Goal: Task Accomplishment & Management: Complete application form

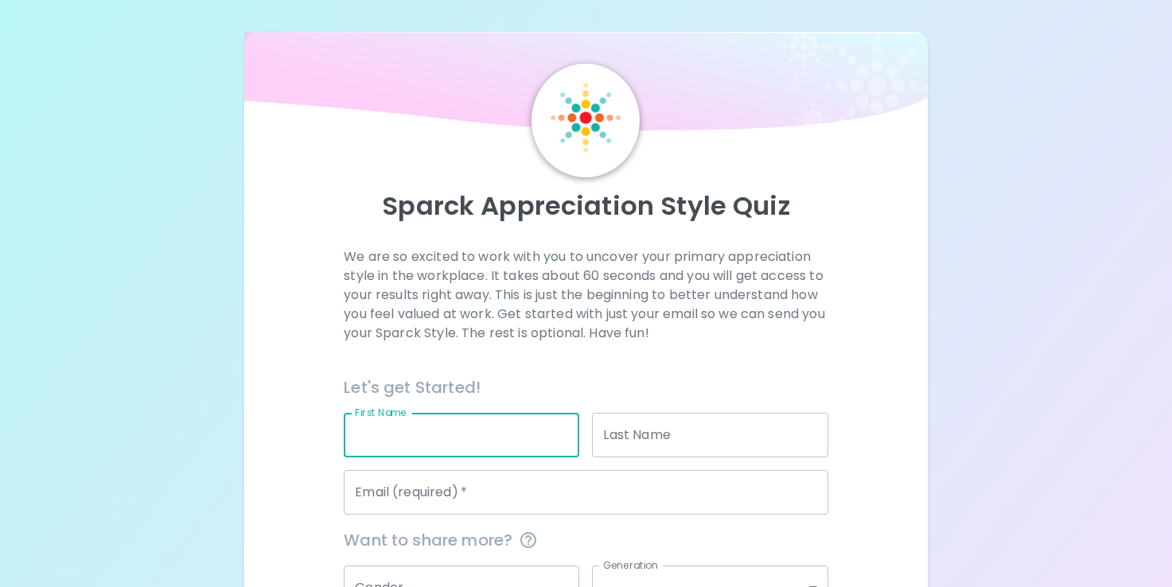
scroll to position [170, 0]
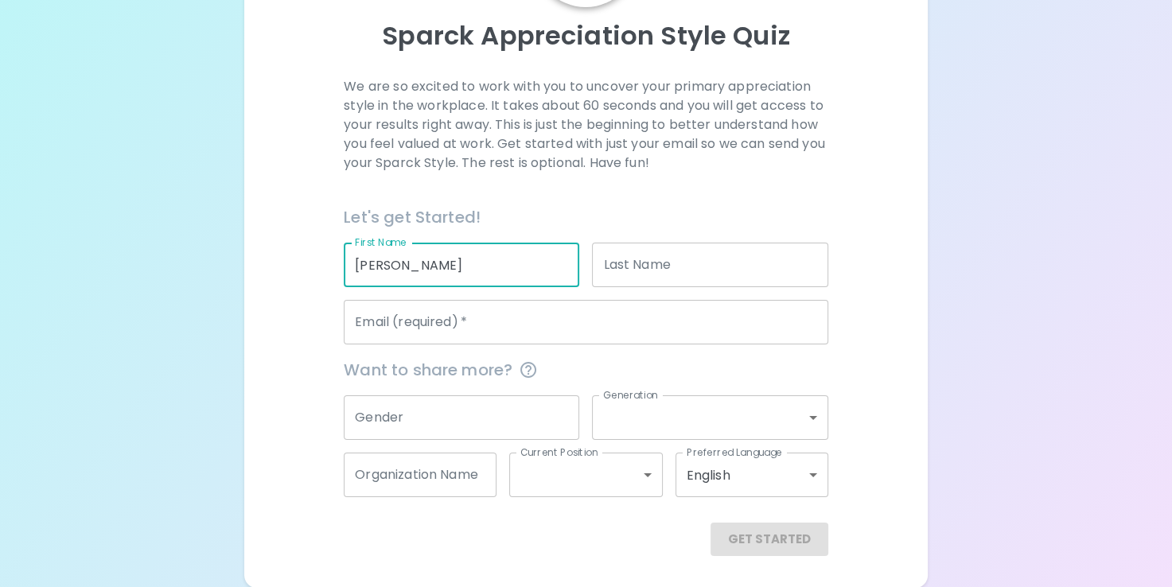
type input "[PERSON_NAME]"
click at [738, 263] on input "Last Name" at bounding box center [710, 265] width 236 height 45
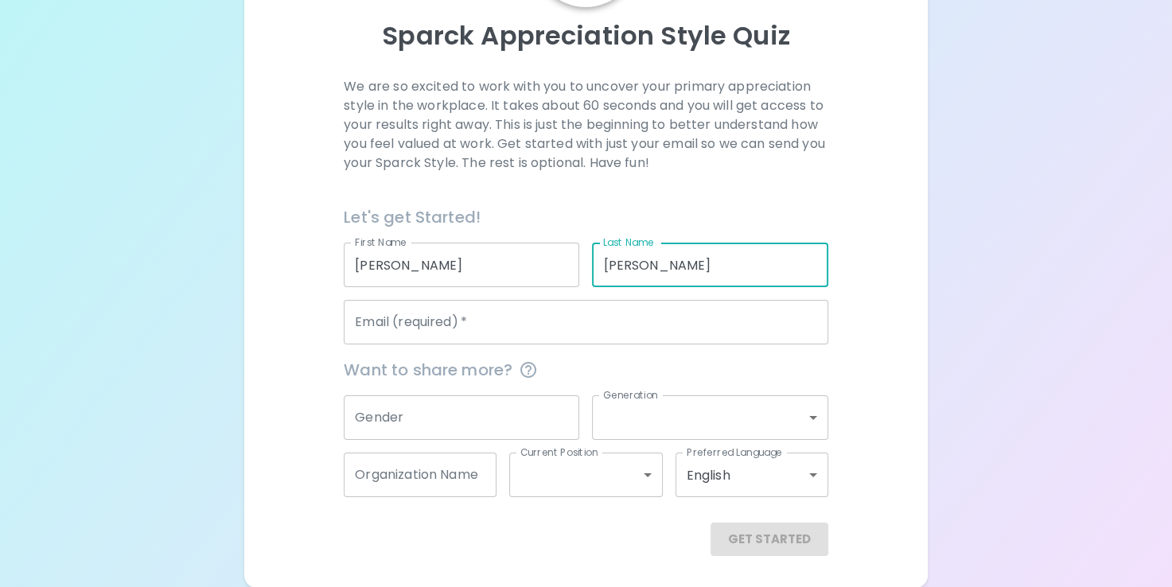
type input "[PERSON_NAME]"
click at [691, 334] on input "Email (required)   *" at bounding box center [586, 322] width 484 height 45
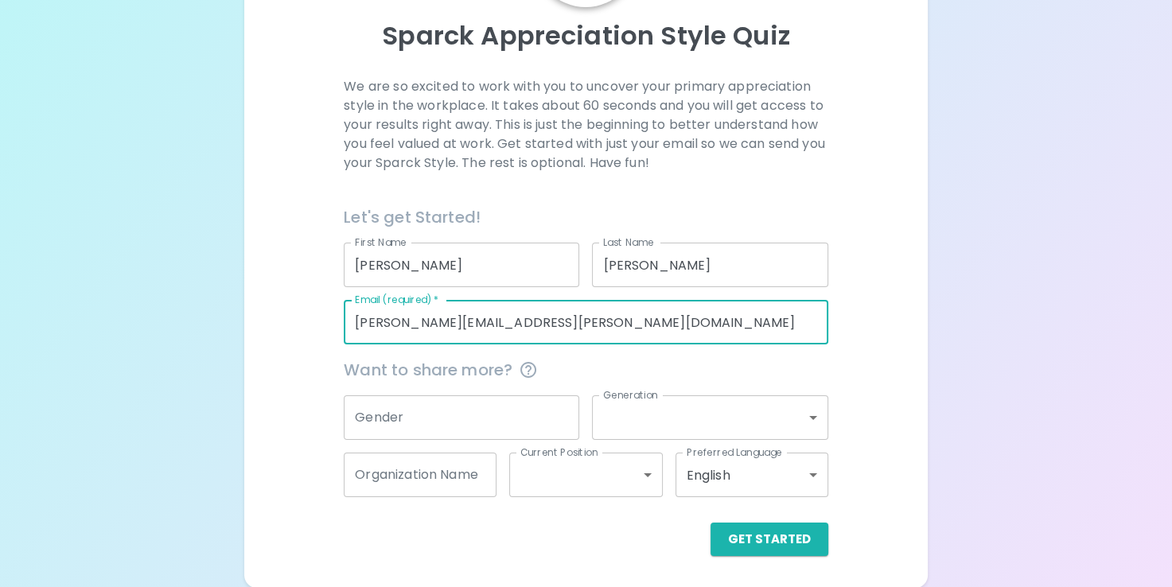
type input "[PERSON_NAME][EMAIL_ADDRESS][PERSON_NAME][DOMAIN_NAME]"
click at [622, 416] on body "Sparck Appreciation Style Quiz We are so excited to work with you to uncover yo…" at bounding box center [586, 209] width 1172 height 759
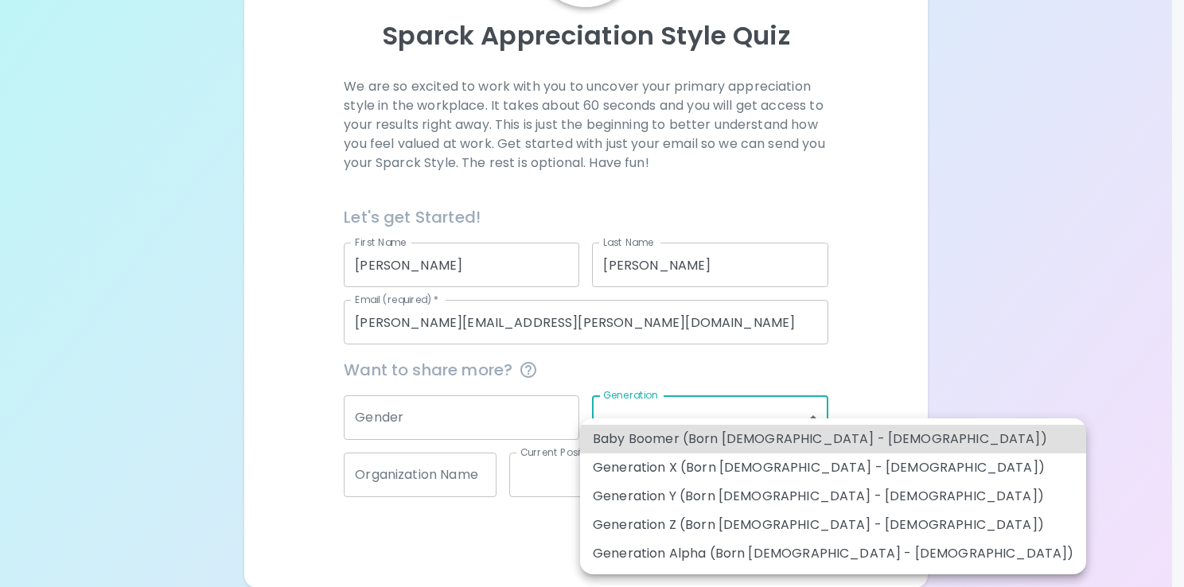
click at [670, 517] on li "Generation Z (Born [DEMOGRAPHIC_DATA] - [DEMOGRAPHIC_DATA])" at bounding box center [833, 525] width 506 height 29
type input "generation_z"
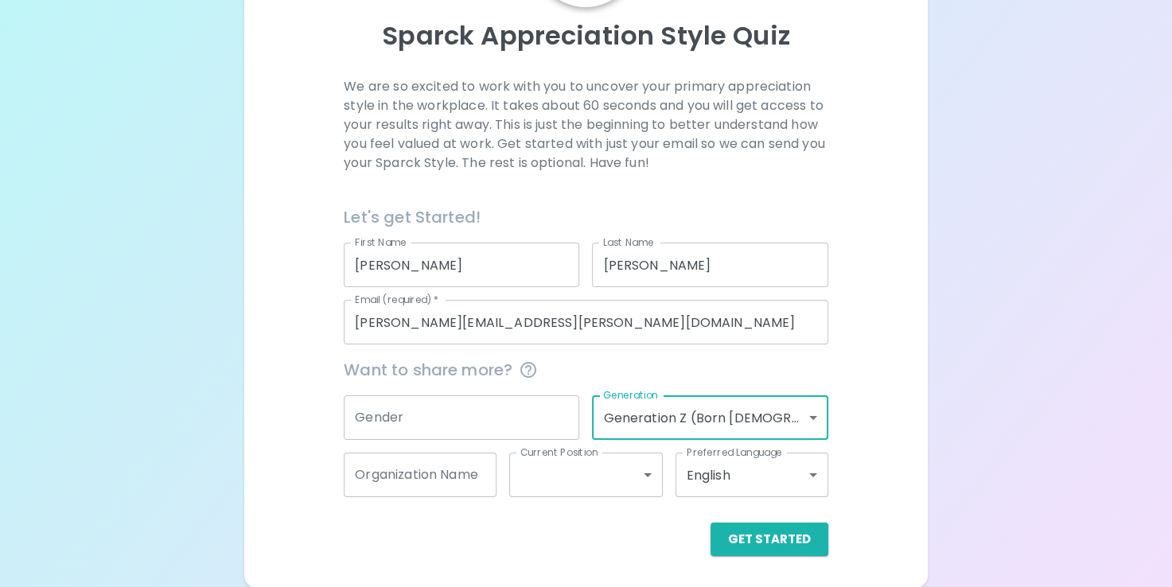
click at [444, 474] on input "Organization Name" at bounding box center [420, 475] width 153 height 45
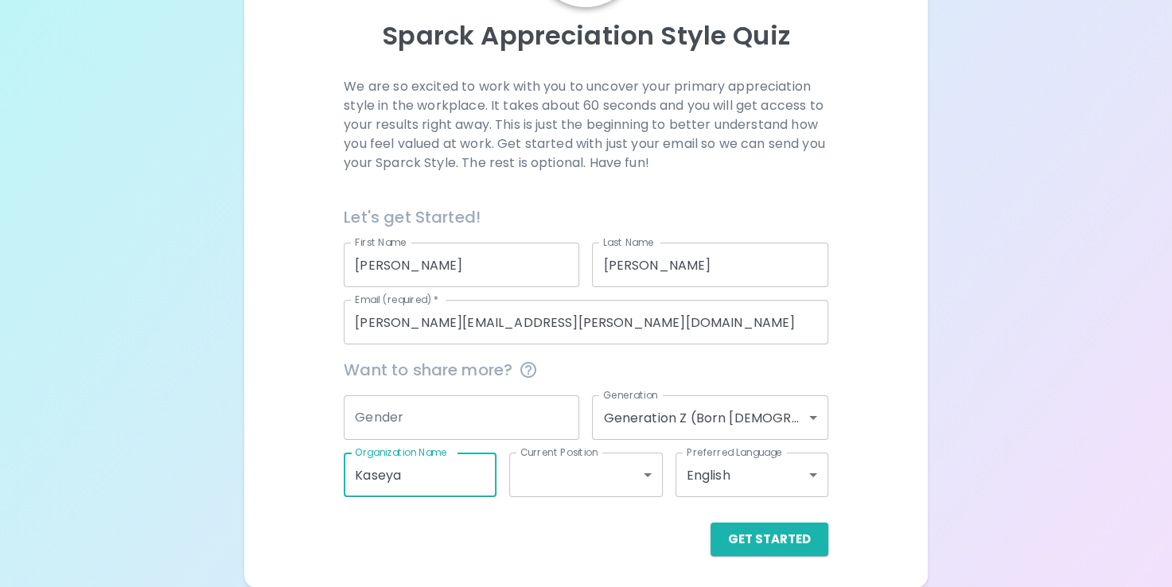
type input "Kaseya"
click at [429, 416] on input "Gender" at bounding box center [462, 418] width 236 height 45
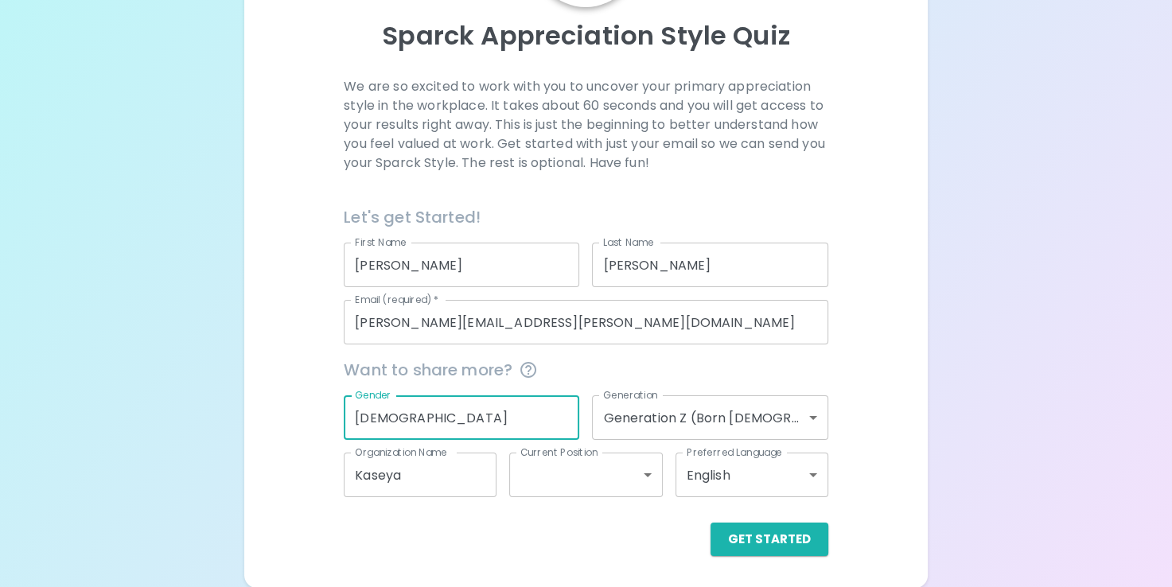
type input "Male"
click at [586, 483] on body "Sparck Appreciation Style Quiz We are so excited to work with you to uncover yo…" at bounding box center [586, 209] width 1172 height 759
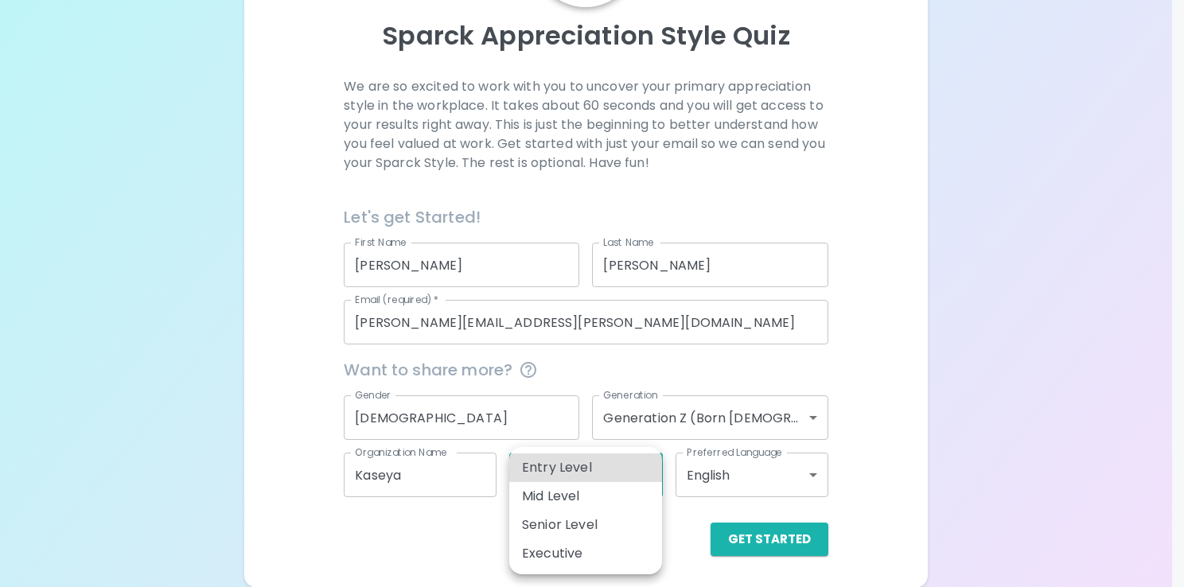
click at [583, 536] on li "Senior Level" at bounding box center [585, 525] width 153 height 29
type input "senior_level"
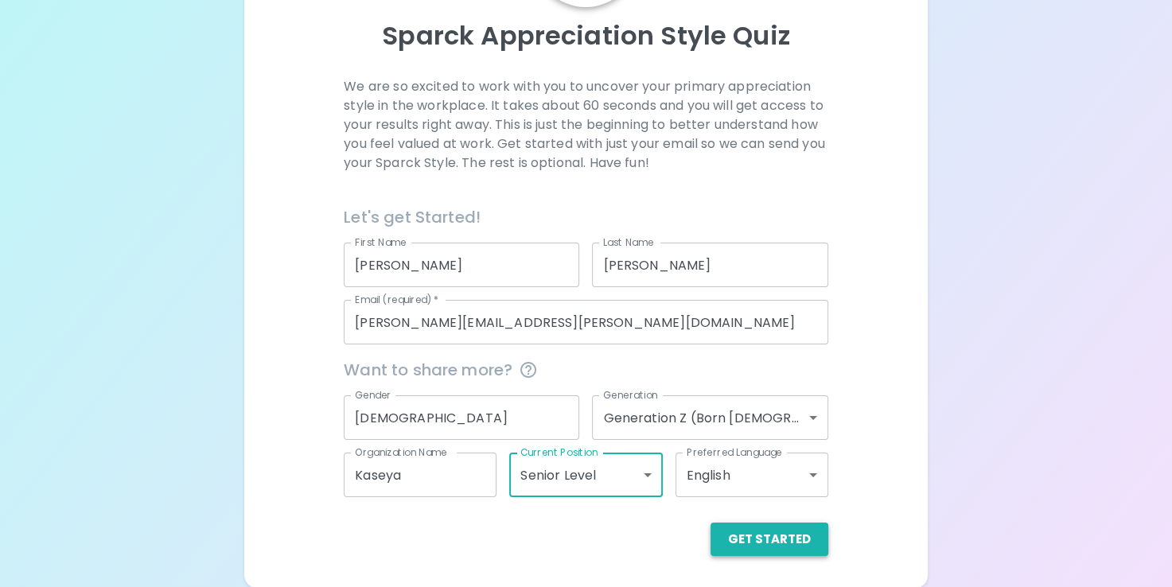
click at [802, 543] on button "Get Started" at bounding box center [770, 539] width 118 height 33
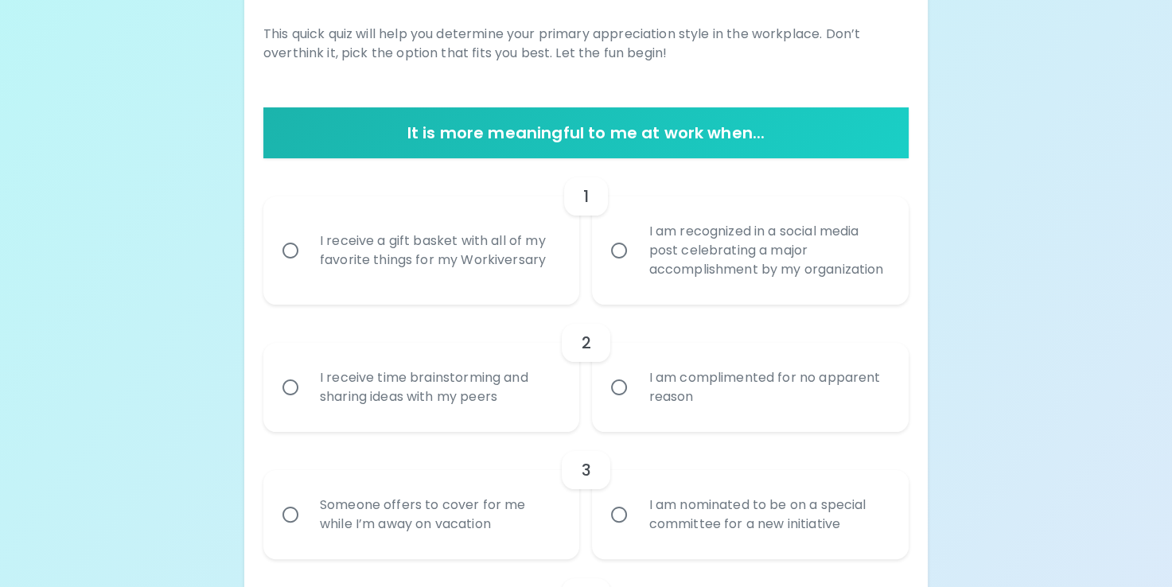
scroll to position [250, 0]
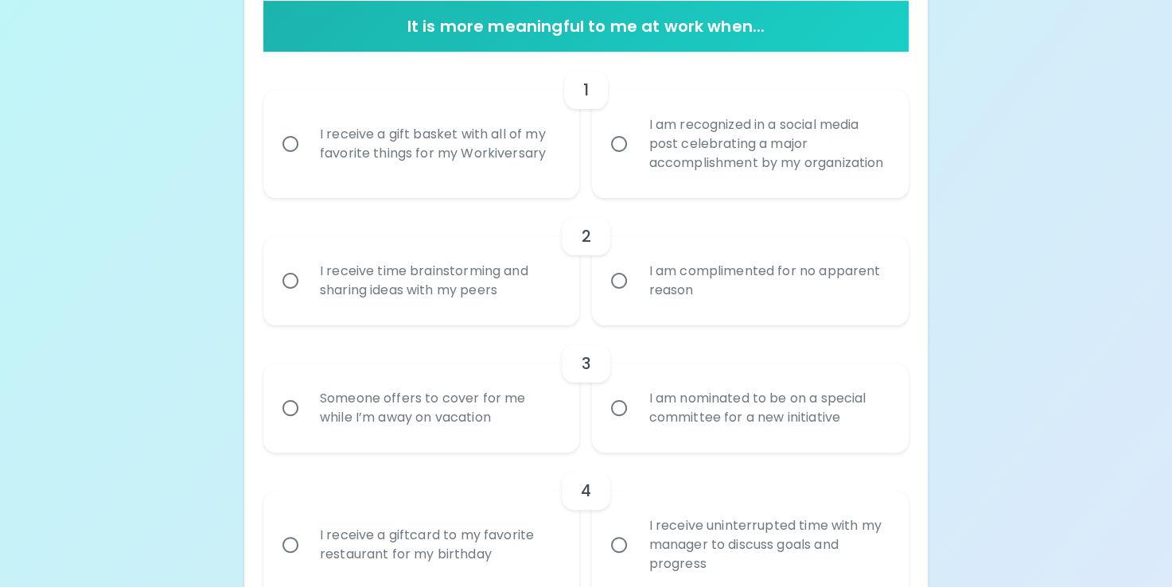
click at [665, 170] on div "I am recognized in a social media post celebrating a major accomplishment by my…" at bounding box center [768, 144] width 264 height 96
click at [636, 161] on input "I am recognized in a social media post celebrating a major accomplishment by my…" at bounding box center [619, 143] width 33 height 33
radio input "true"
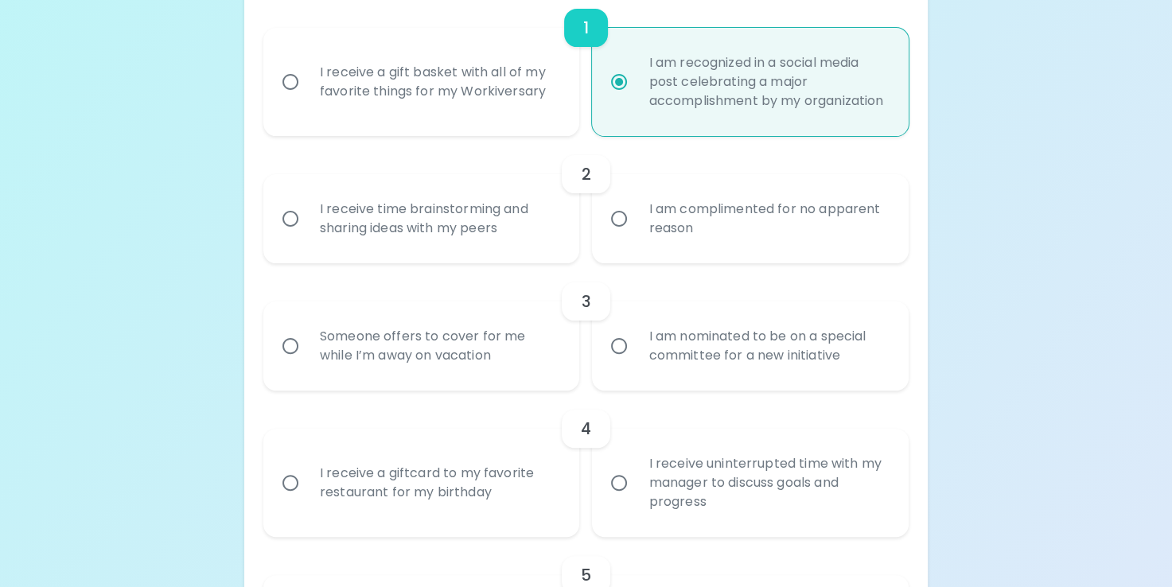
scroll to position [457, 0]
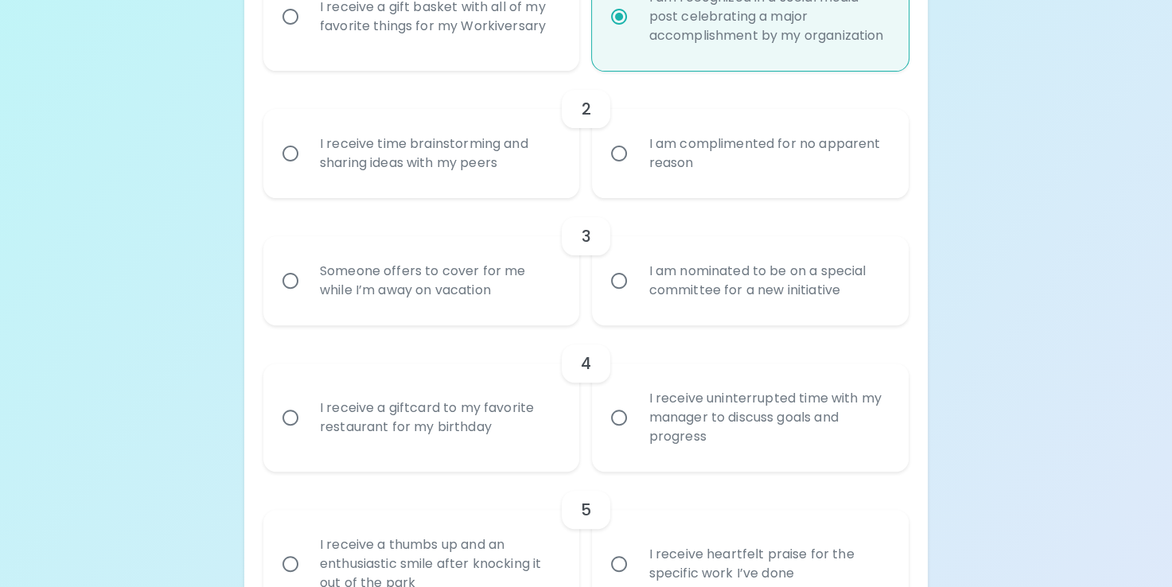
click at [622, 198] on label "I am complimented for no apparent reason" at bounding box center [741, 153] width 317 height 89
click at [622, 170] on input "I am complimented for no apparent reason" at bounding box center [619, 153] width 33 height 33
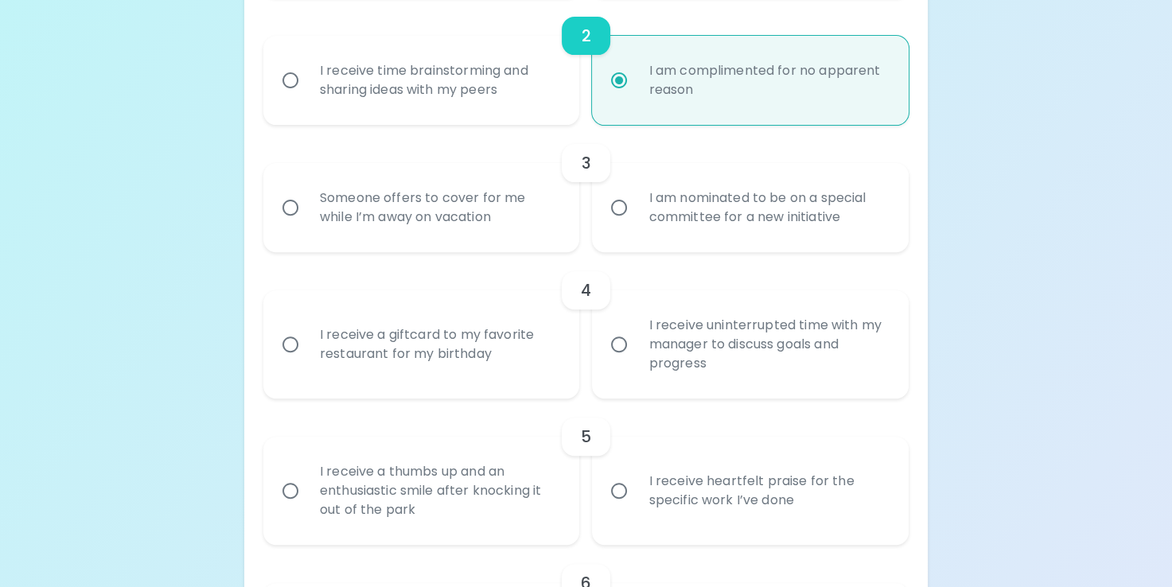
scroll to position [557, 0]
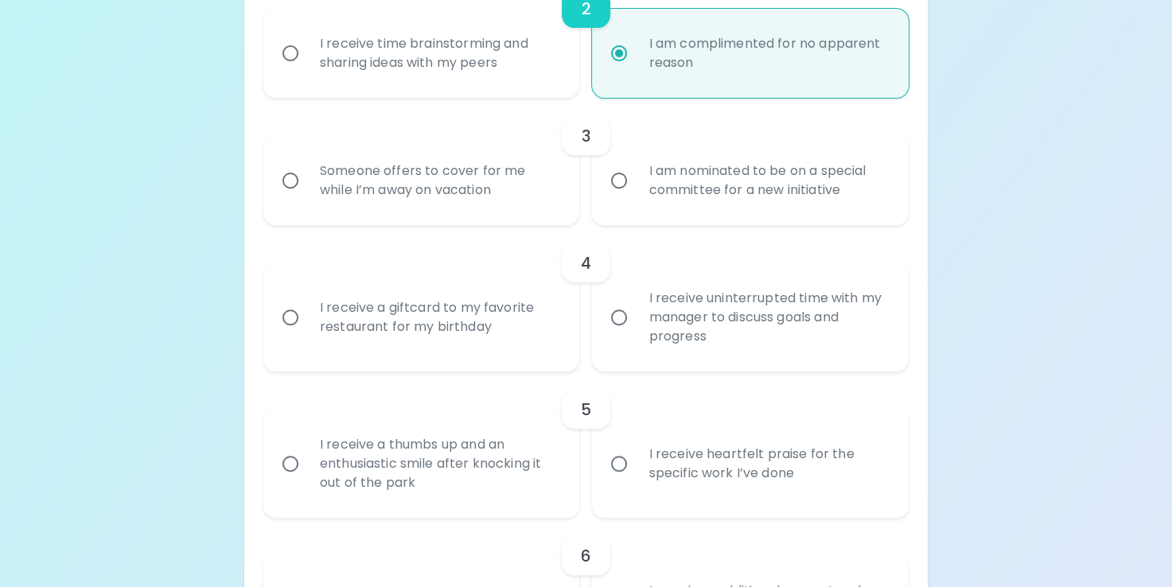
radio input "true"
click at [665, 215] on div "I am nominated to be on a special committee for a new initiative" at bounding box center [768, 180] width 264 height 76
click at [636, 197] on input "I am nominated to be on a special committee for a new initiative" at bounding box center [619, 180] width 33 height 33
radio input "false"
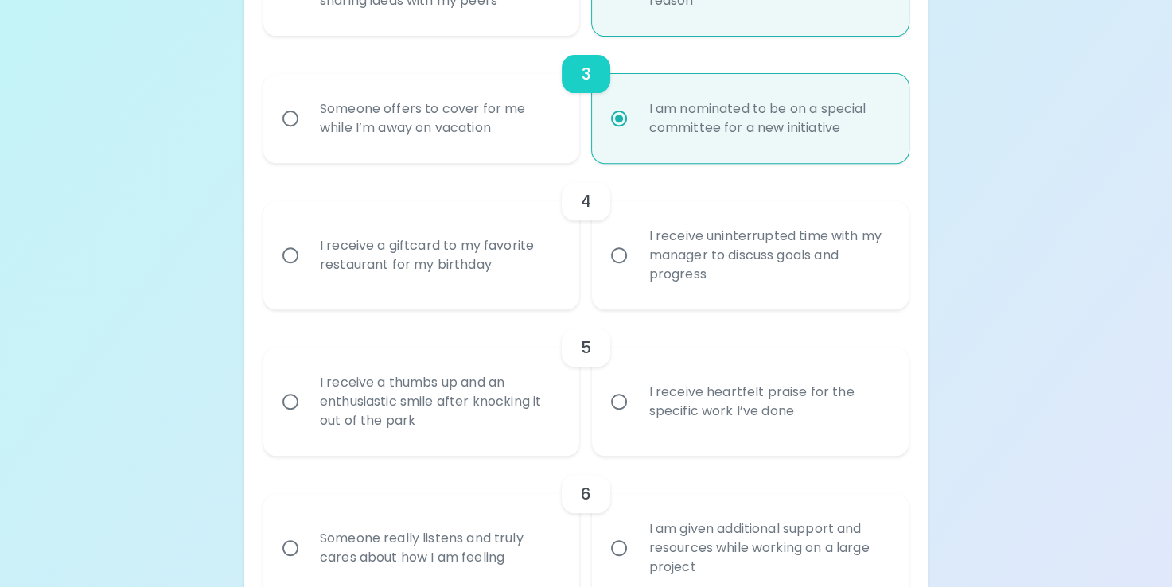
scroll to position [685, 0]
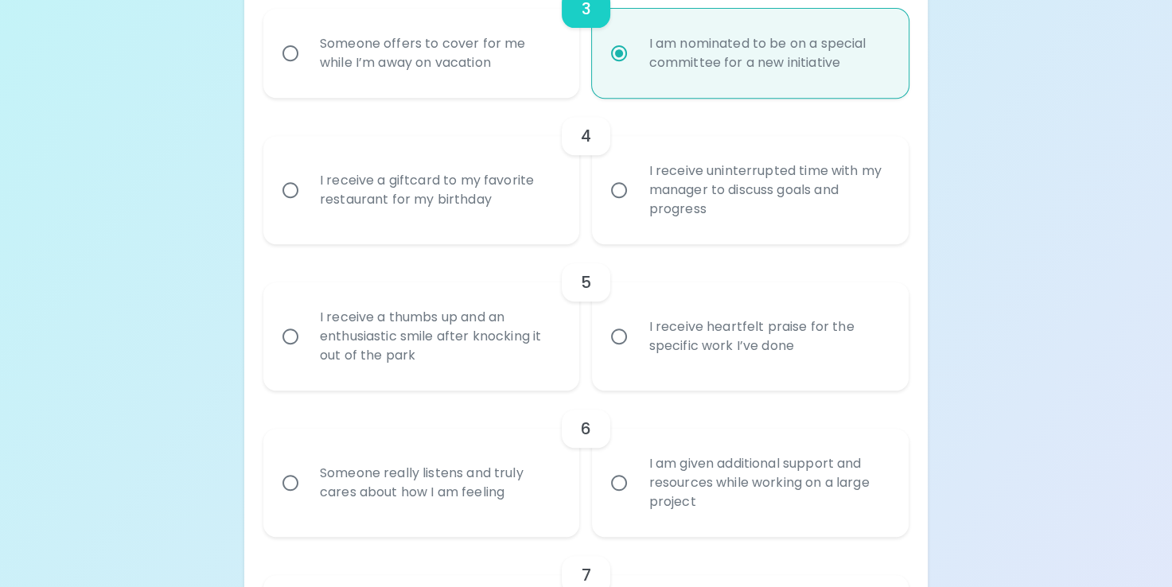
radio input "true"
click at [830, 237] on div "I receive uninterrupted time with my manager to discuss goals and progress" at bounding box center [768, 190] width 264 height 96
click at [636, 207] on input "I receive uninterrupted time with my manager to discuss goals and progress" at bounding box center [619, 190] width 33 height 33
radio input "false"
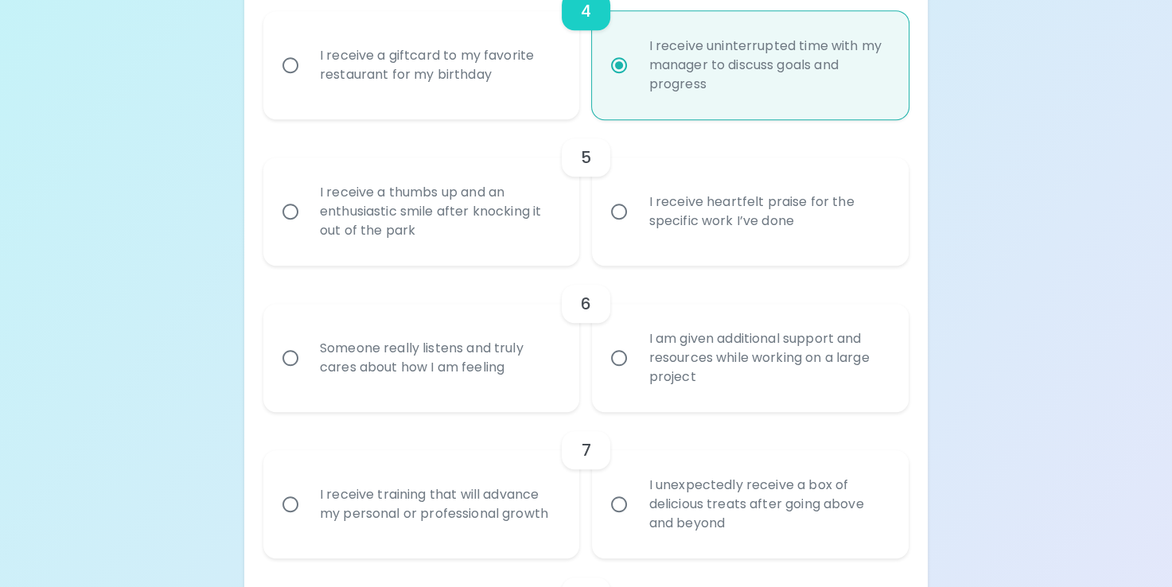
scroll to position [812, 0]
radio input "true"
click at [830, 237] on div "I receive heartfelt praise for the specific work I’ve done" at bounding box center [768, 209] width 264 height 76
click at [636, 226] on input "I receive heartfelt praise for the specific work I’ve done" at bounding box center [619, 209] width 33 height 33
radio input "false"
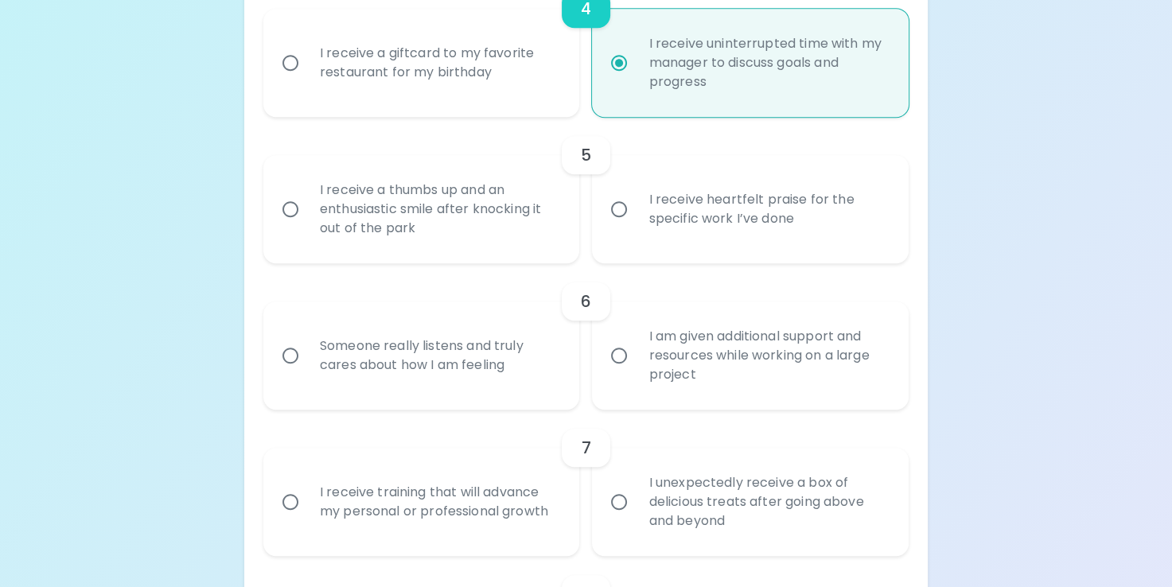
radio input "false"
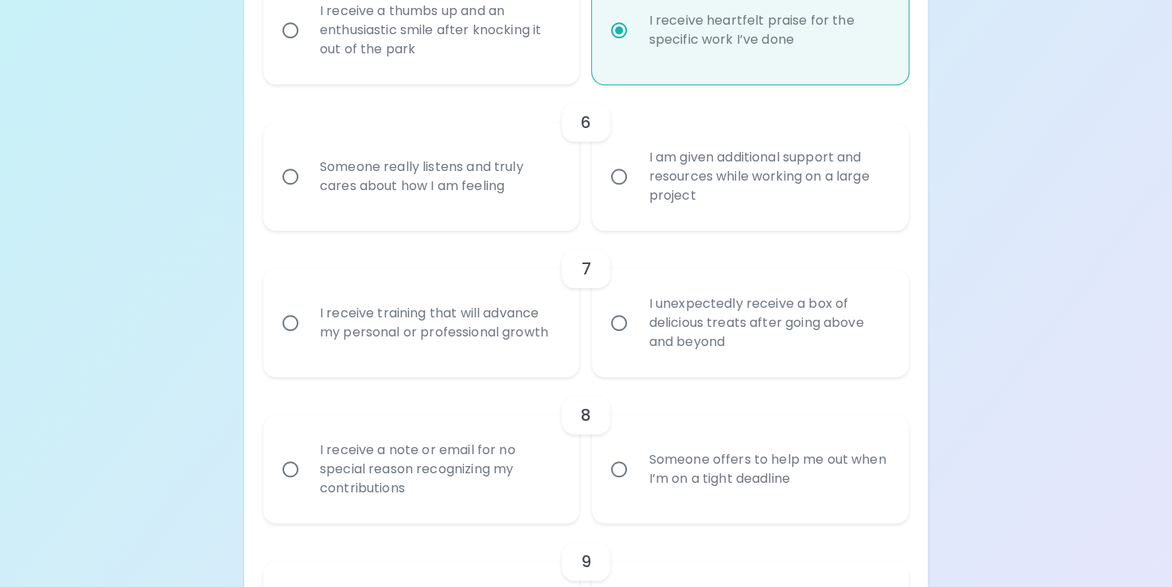
scroll to position [1019, 0]
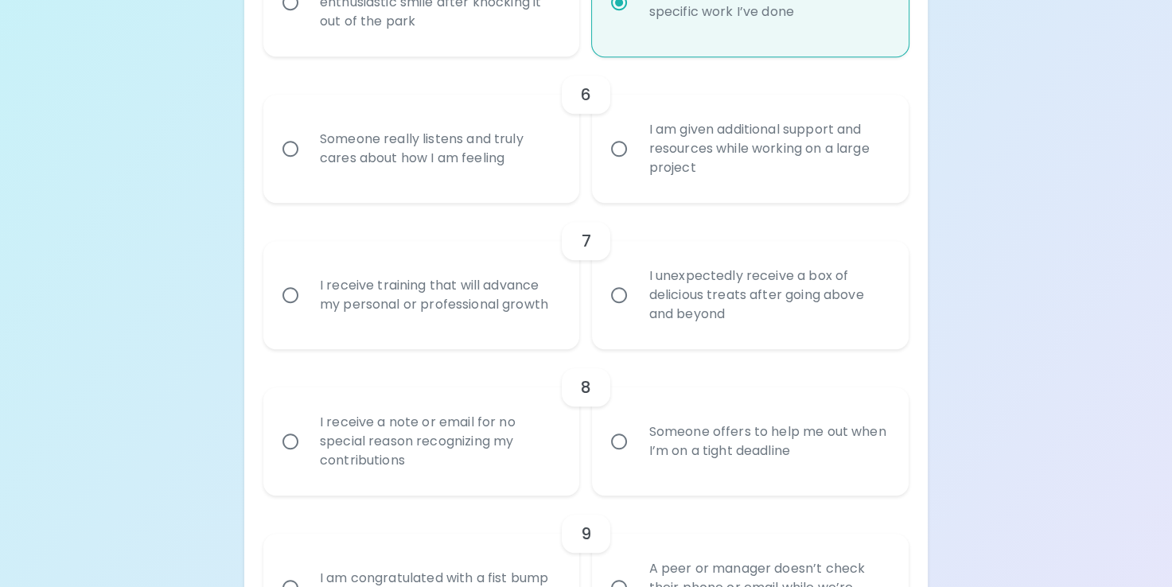
radio input "true"
click at [826, 185] on div "I am given additional support and resources while working on a large project" at bounding box center [768, 149] width 264 height 96
click at [636, 166] on input "I am given additional support and resources while working on a large project" at bounding box center [619, 148] width 33 height 33
radio input "false"
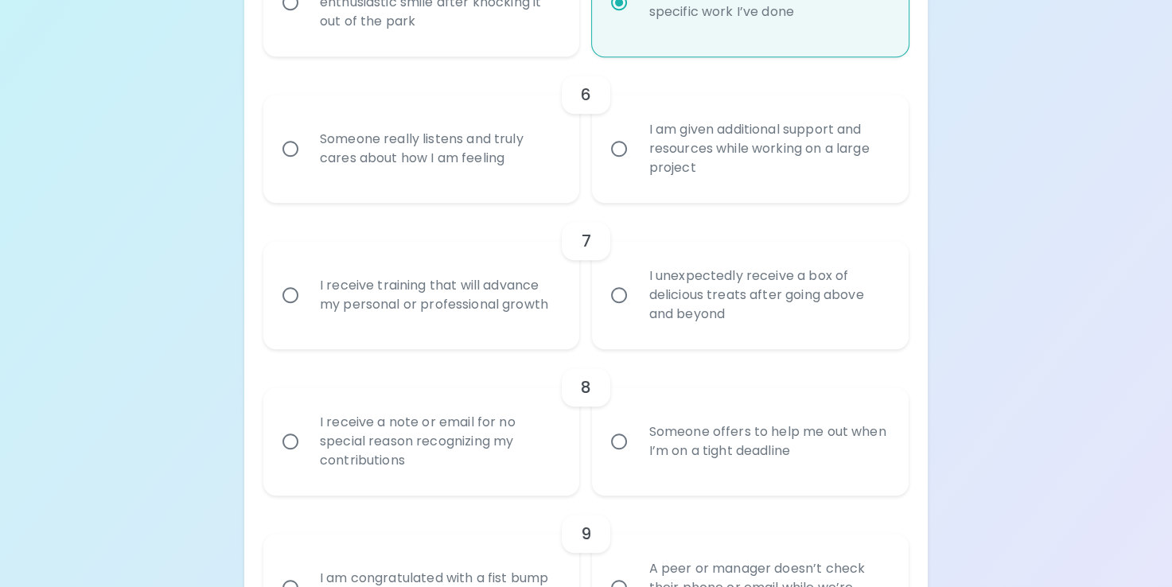
radio input "false"
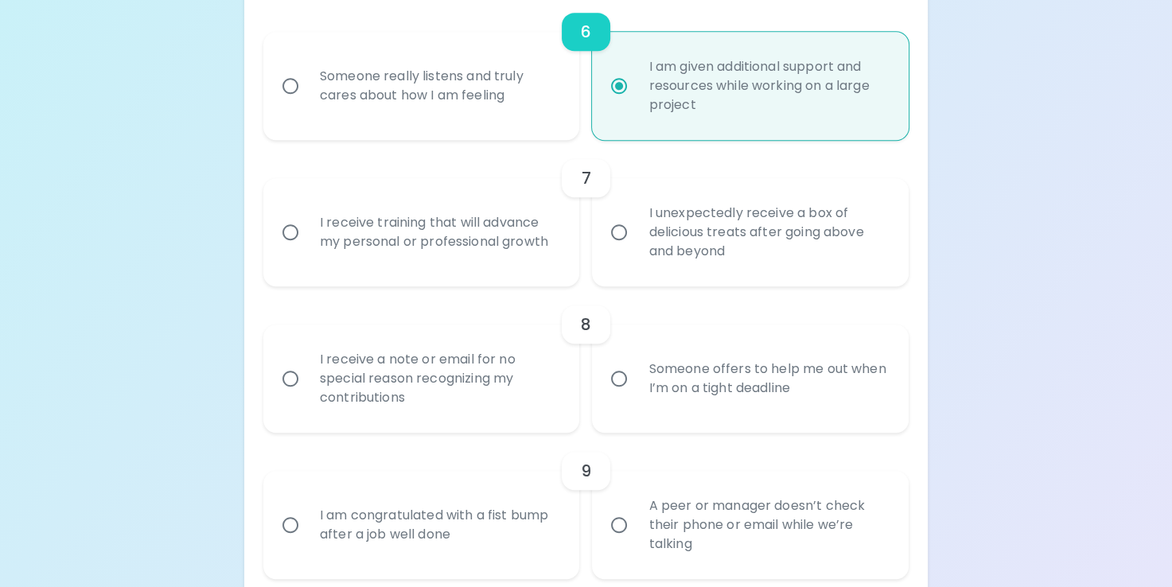
scroll to position [1146, 0]
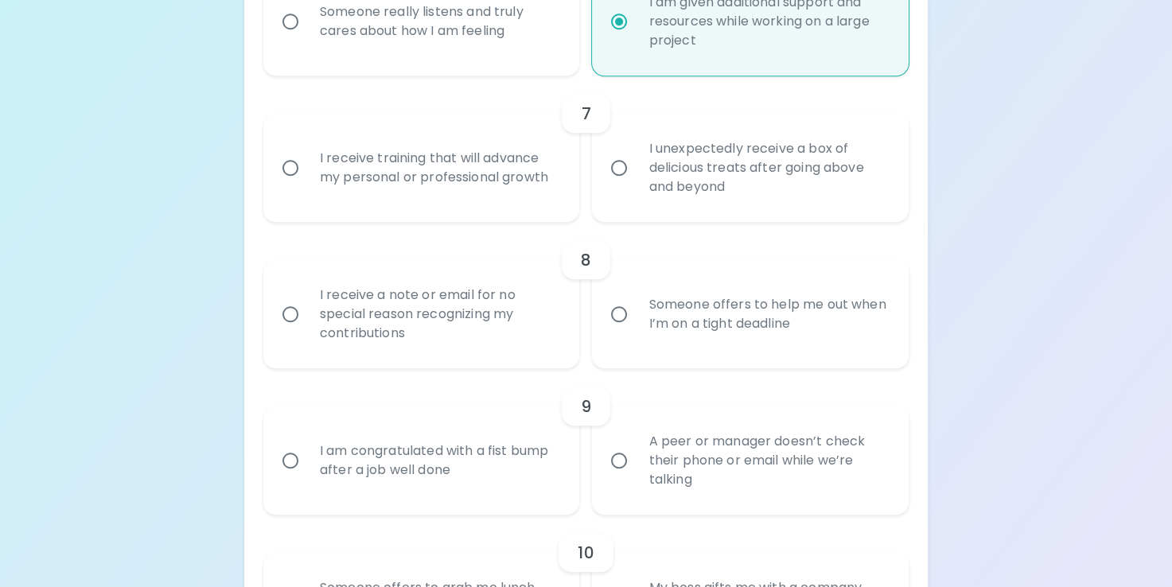
radio input "true"
click at [427, 187] on div "I receive training that will advance my personal or professional growth" at bounding box center [439, 168] width 264 height 76
click at [307, 185] on input "I receive training that will advance my personal or professional growth" at bounding box center [290, 167] width 33 height 33
radio input "false"
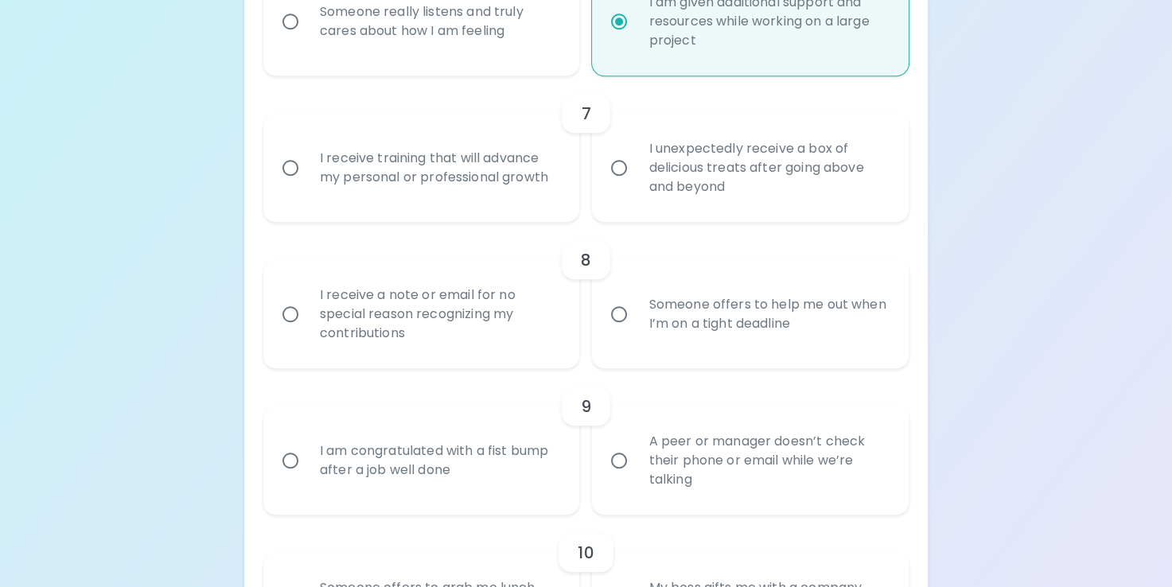
radio input "false"
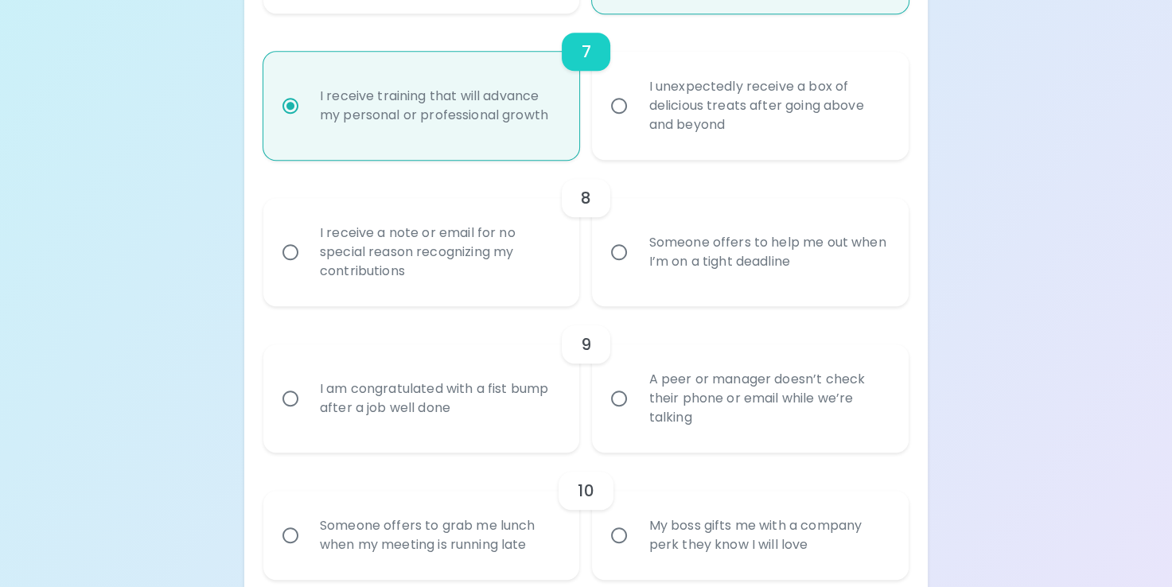
scroll to position [1274, 0]
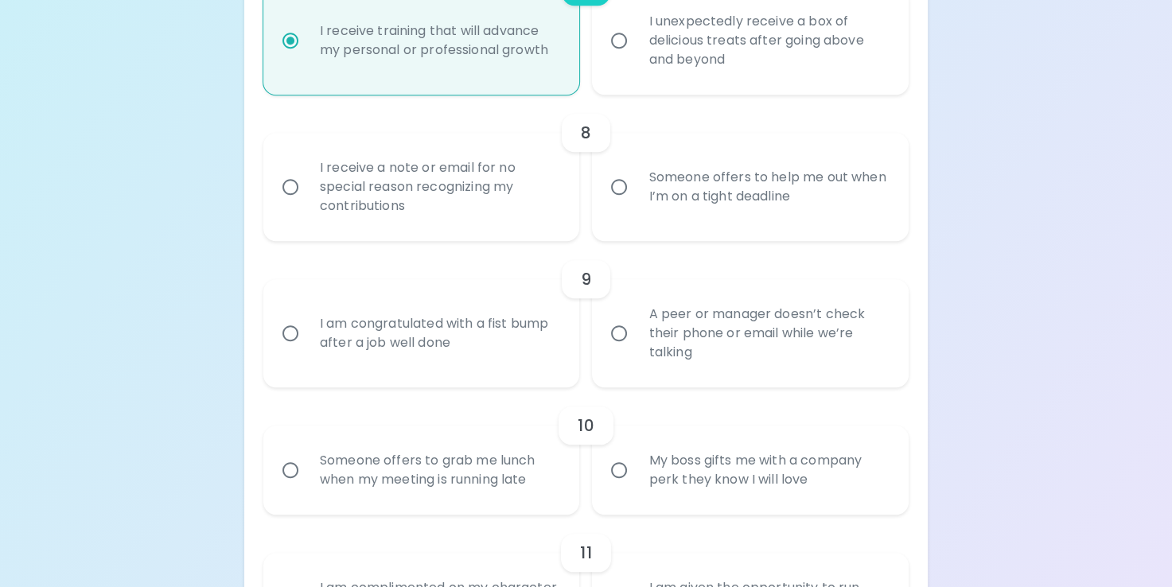
radio input "true"
click at [480, 220] on div "I receive a note or email for no special reason recognizing my contributions" at bounding box center [439, 187] width 264 height 96
click at [307, 204] on input "I receive a note or email for no special reason recognizing my contributions" at bounding box center [290, 186] width 33 height 33
radio input "false"
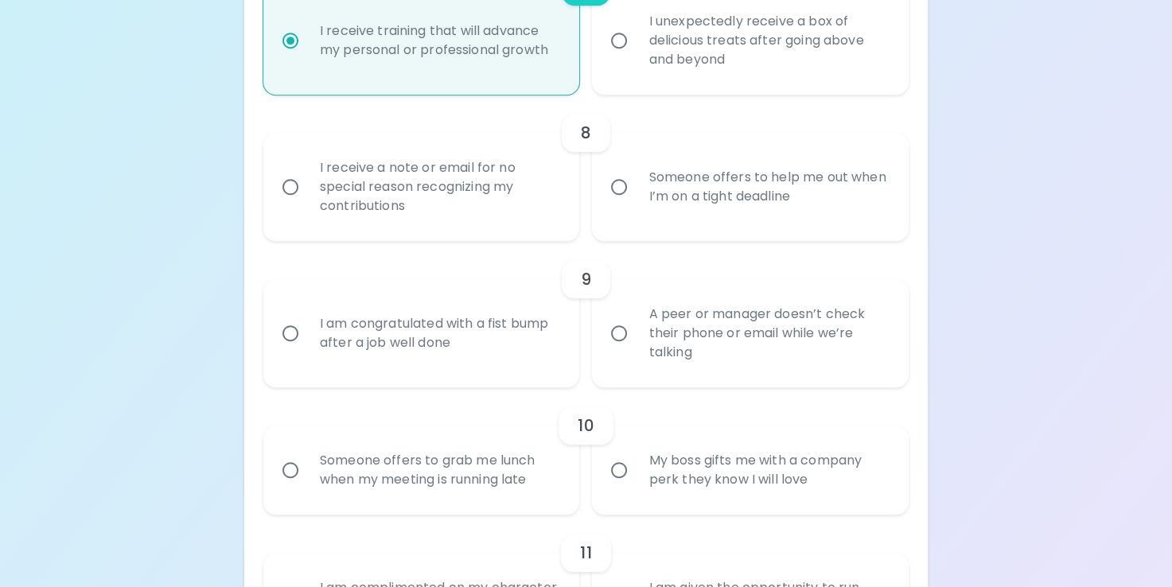
radio input "false"
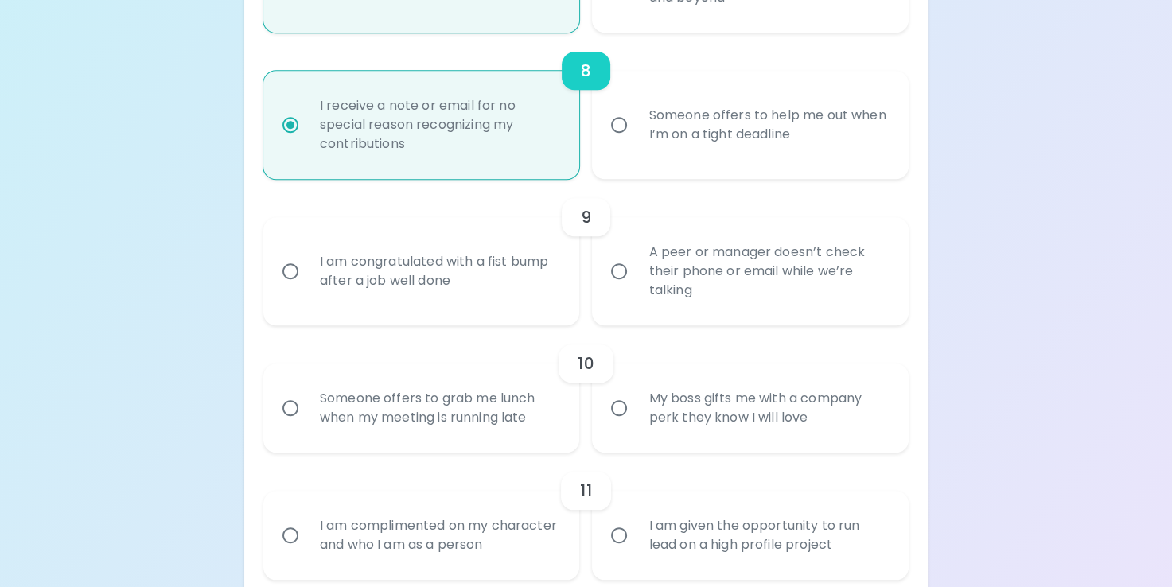
scroll to position [1401, 0]
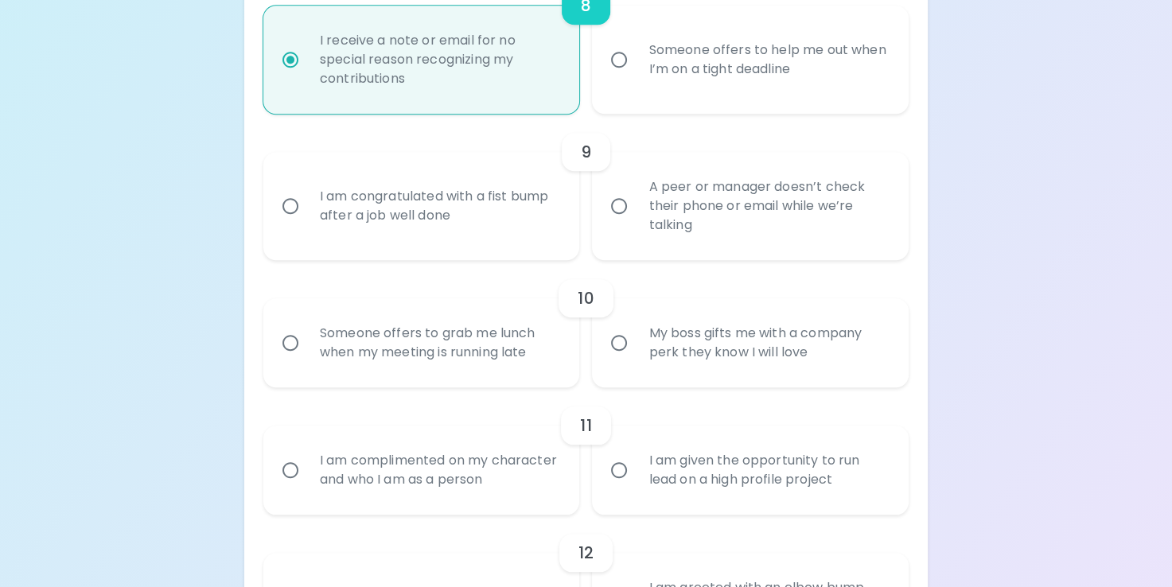
radio input "true"
click at [490, 236] on div "I am congratulated with a fist bump after a job well done" at bounding box center [439, 206] width 264 height 76
click at [307, 223] on input "I am congratulated with a fist bump after a job well done" at bounding box center [290, 205] width 33 height 33
radio input "false"
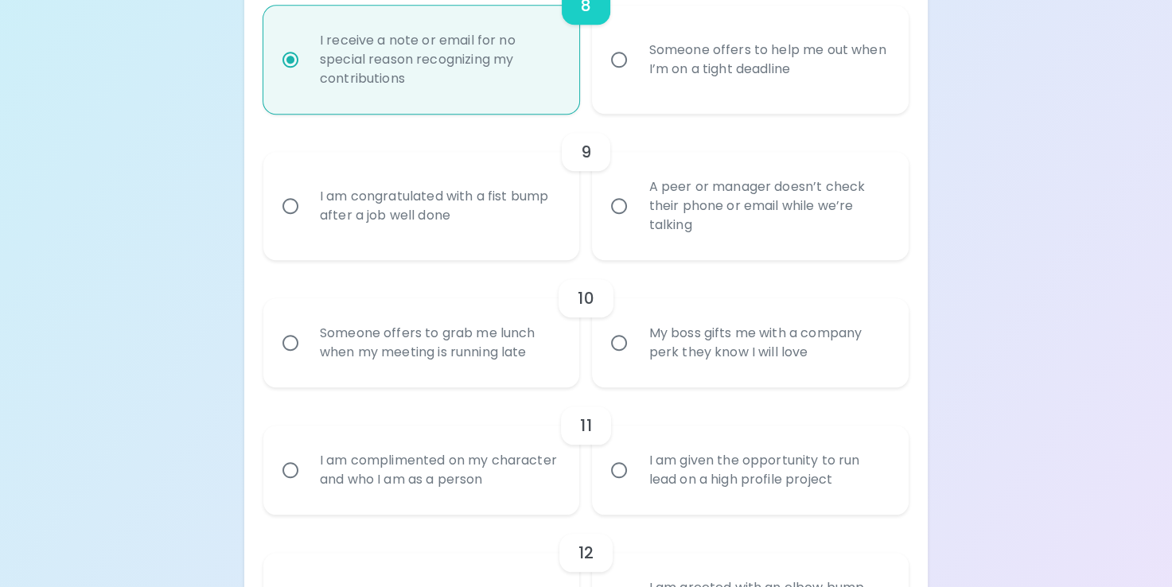
radio input "false"
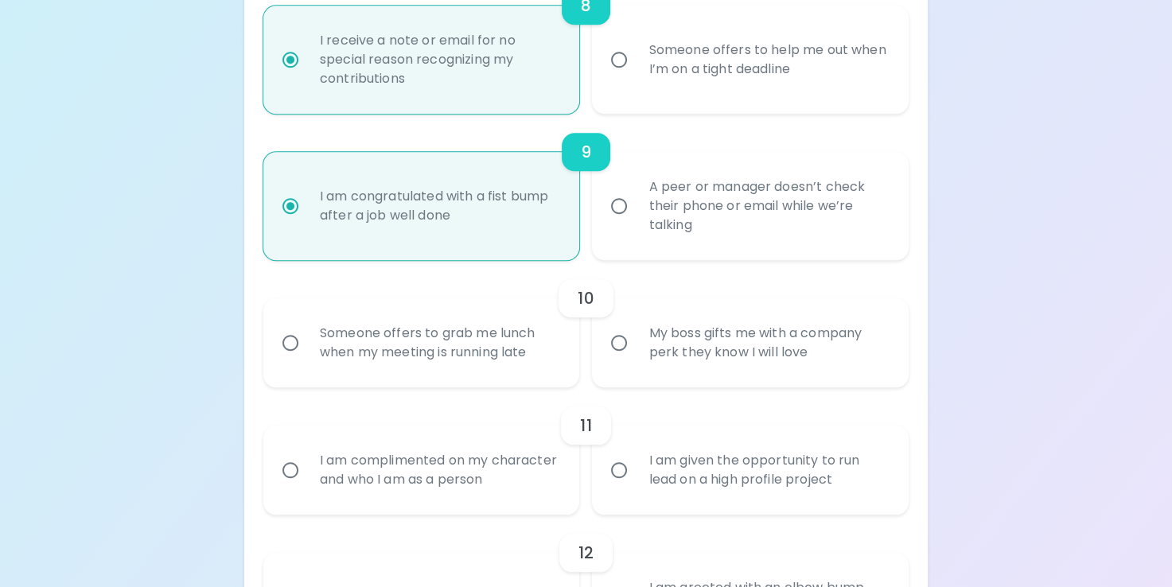
scroll to position [1528, 0]
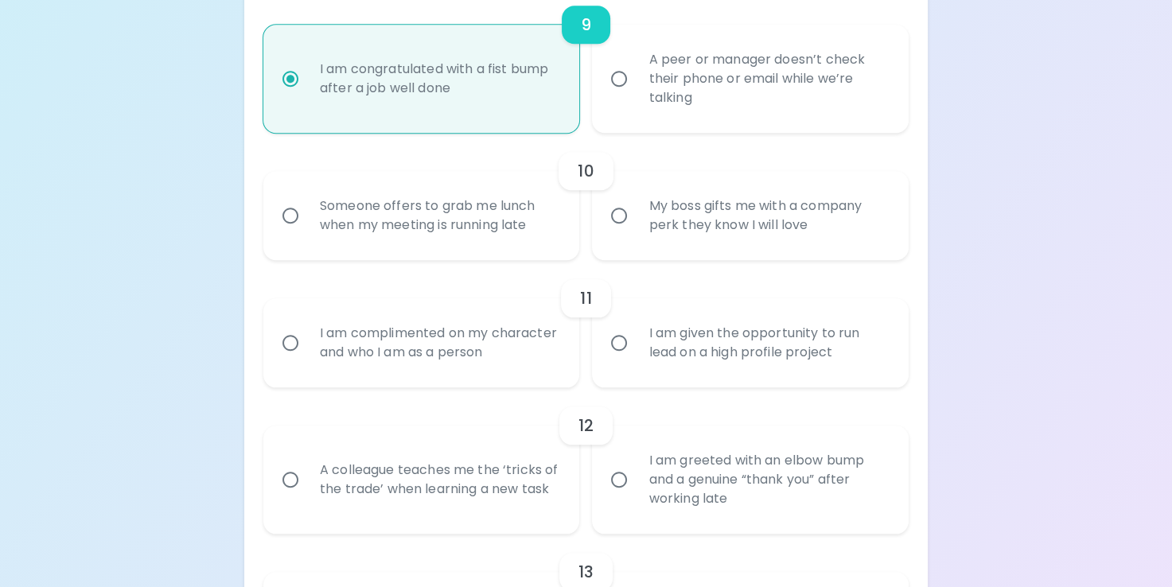
radio input "true"
click at [646, 238] on div "My boss gifts me with a company perk they know I will love" at bounding box center [768, 216] width 264 height 76
click at [636, 232] on input "My boss gifts me with a company perk they know I will love" at bounding box center [619, 215] width 33 height 33
radio input "false"
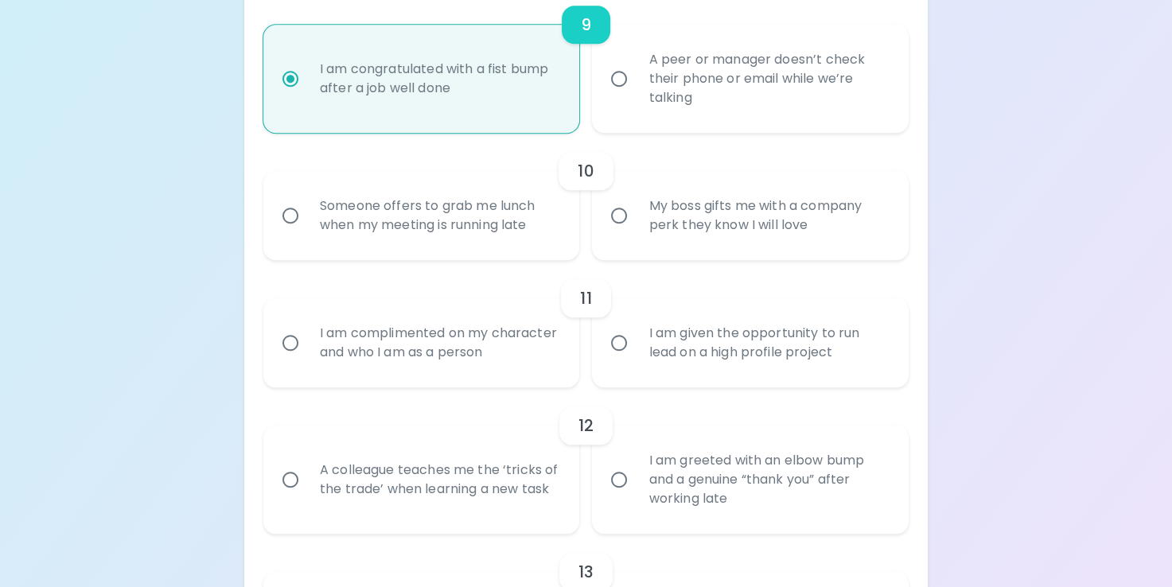
radio input "false"
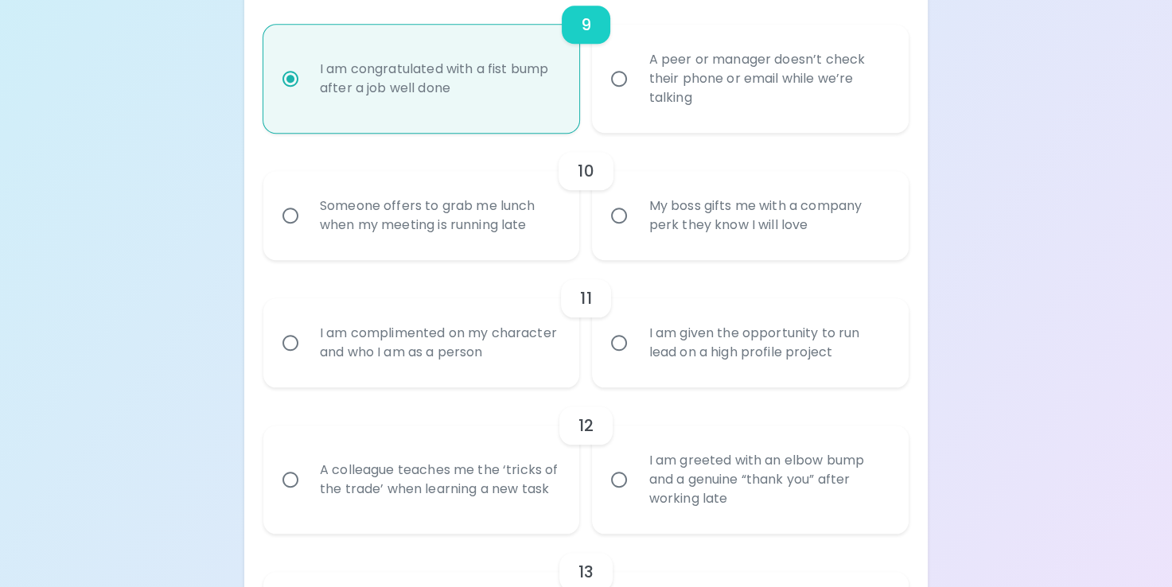
radio input "false"
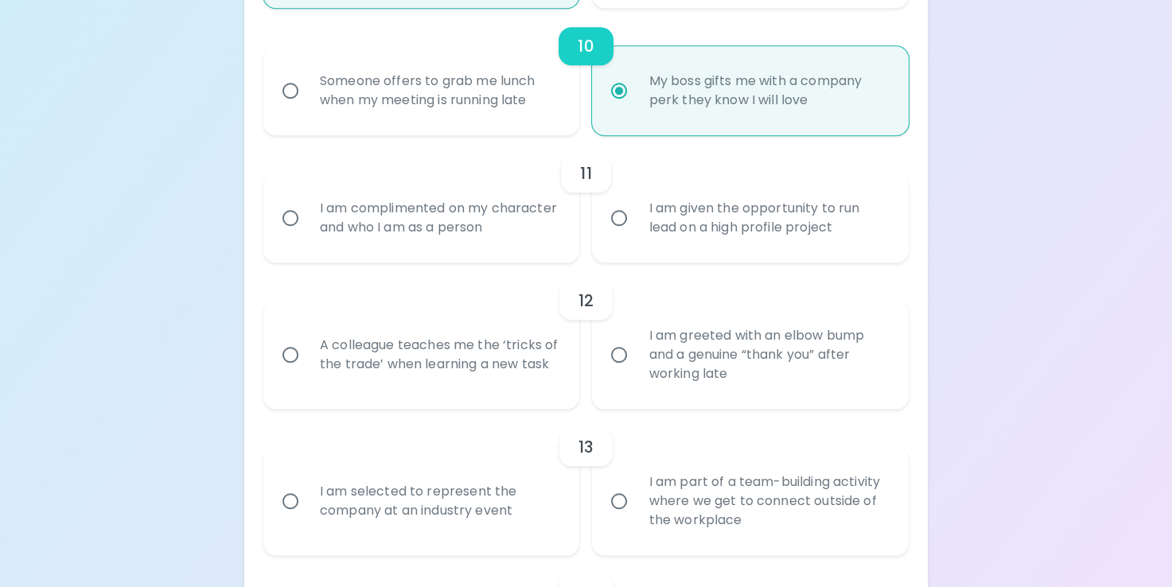
scroll to position [1656, 0]
radio input "true"
click at [732, 248] on div "I am given the opportunity to run lead on a high profile project" at bounding box center [768, 216] width 264 height 76
click at [636, 232] on input "I am given the opportunity to run lead on a high profile project" at bounding box center [619, 215] width 33 height 33
radio input "false"
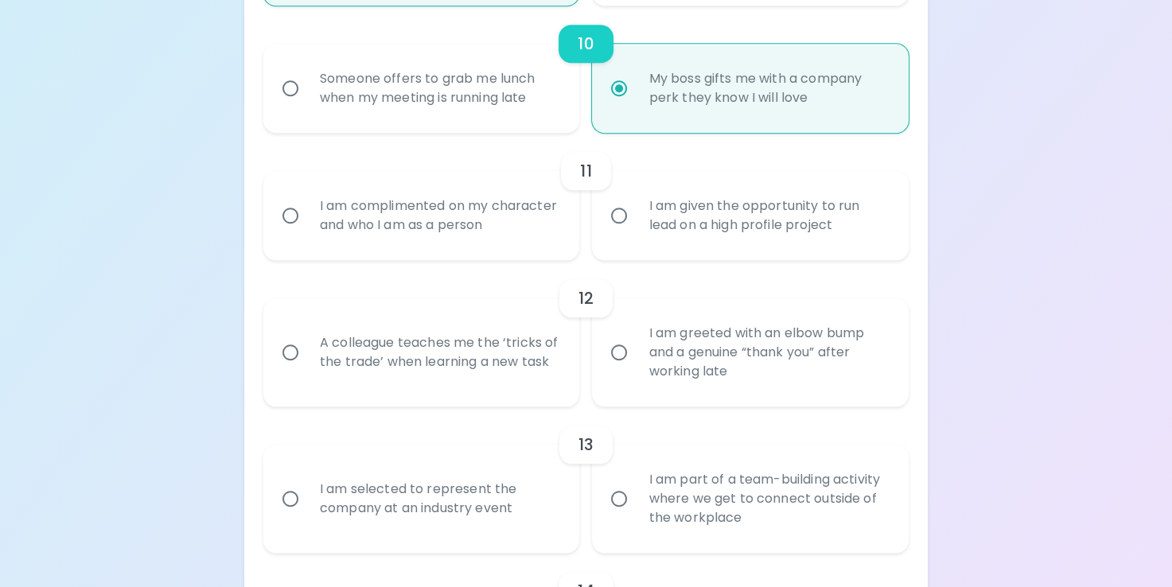
radio input "false"
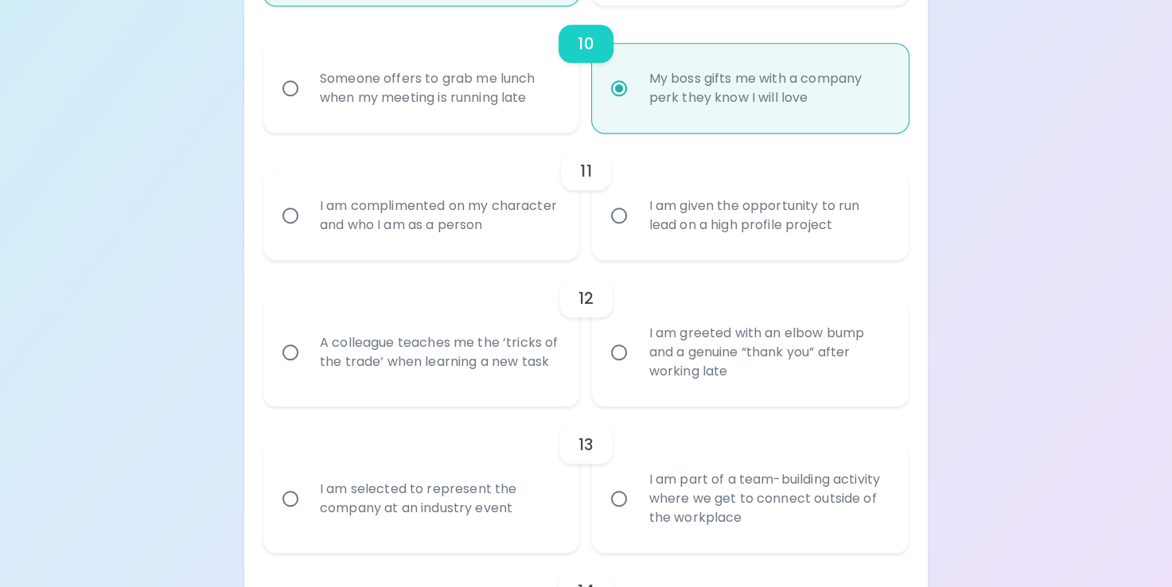
radio input "false"
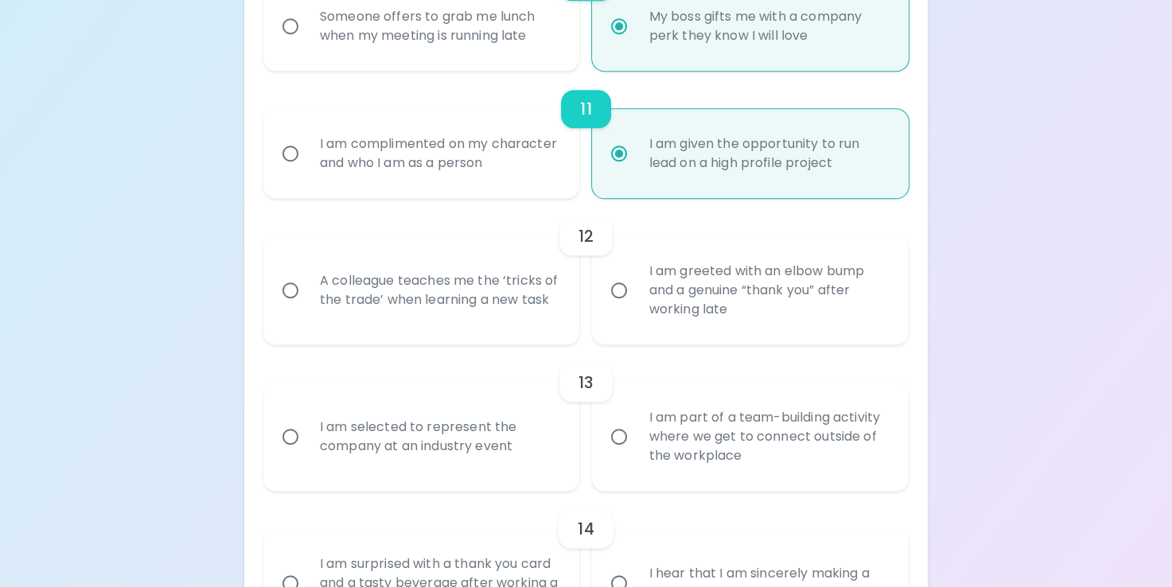
scroll to position [1783, 0]
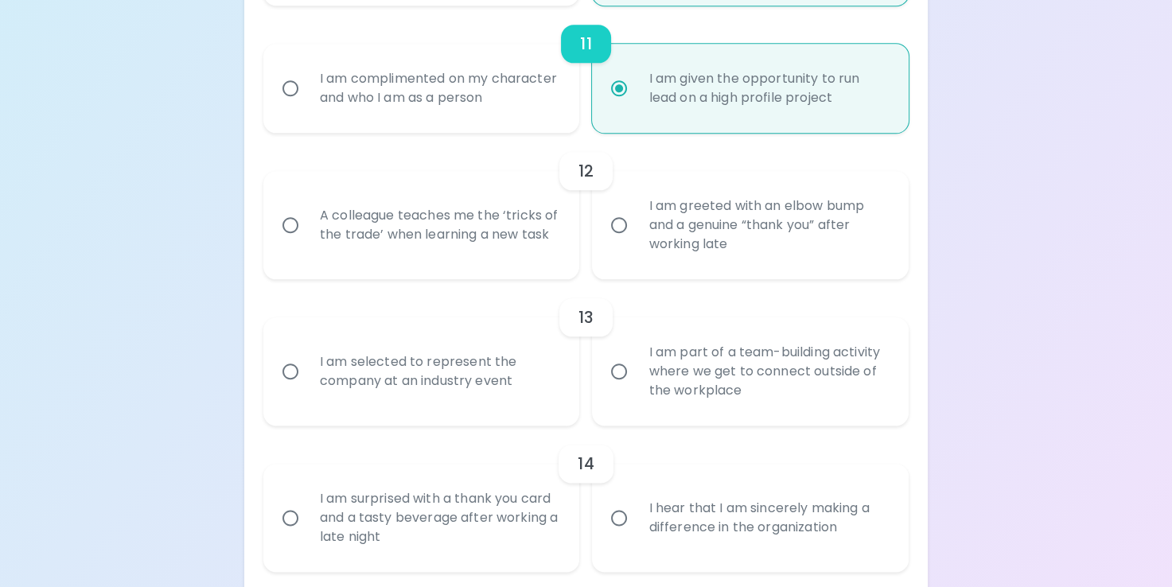
radio input "true"
click at [525, 256] on div "A colleague teaches me the ‘tricks of the trade’ when learning a new task" at bounding box center [439, 225] width 264 height 76
click at [307, 242] on input "A colleague teaches me the ‘tricks of the trade’ when learning a new task" at bounding box center [290, 225] width 33 height 33
radio input "false"
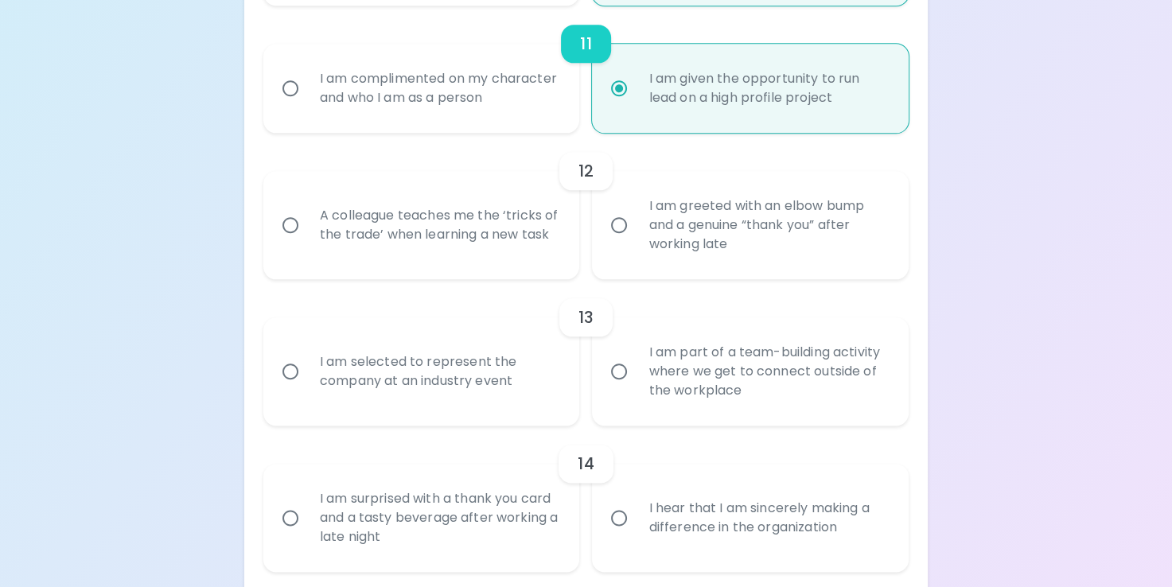
radio input "false"
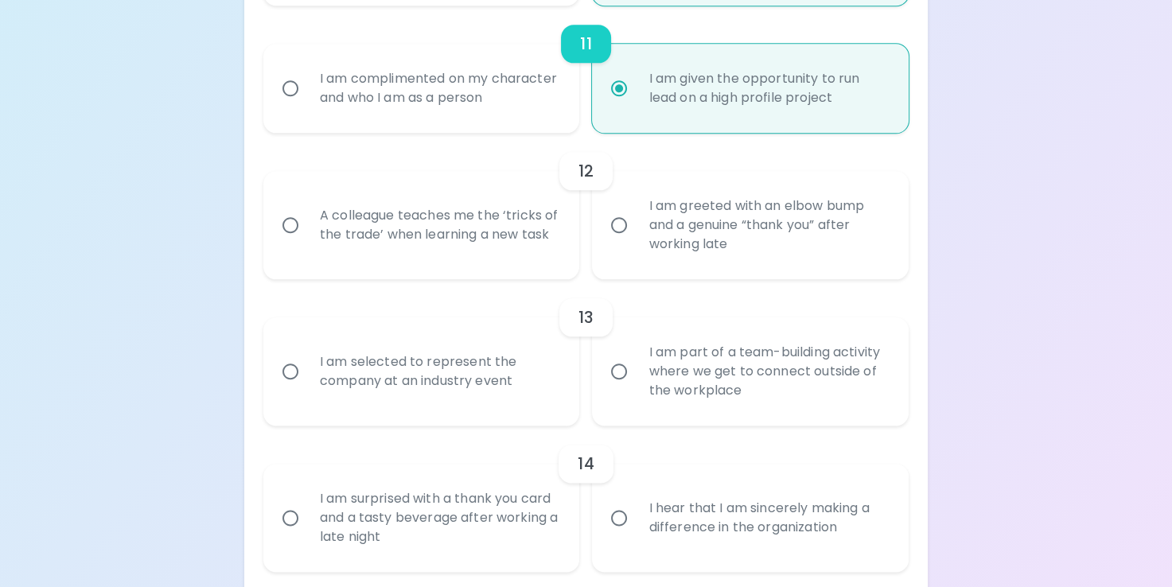
radio input "false"
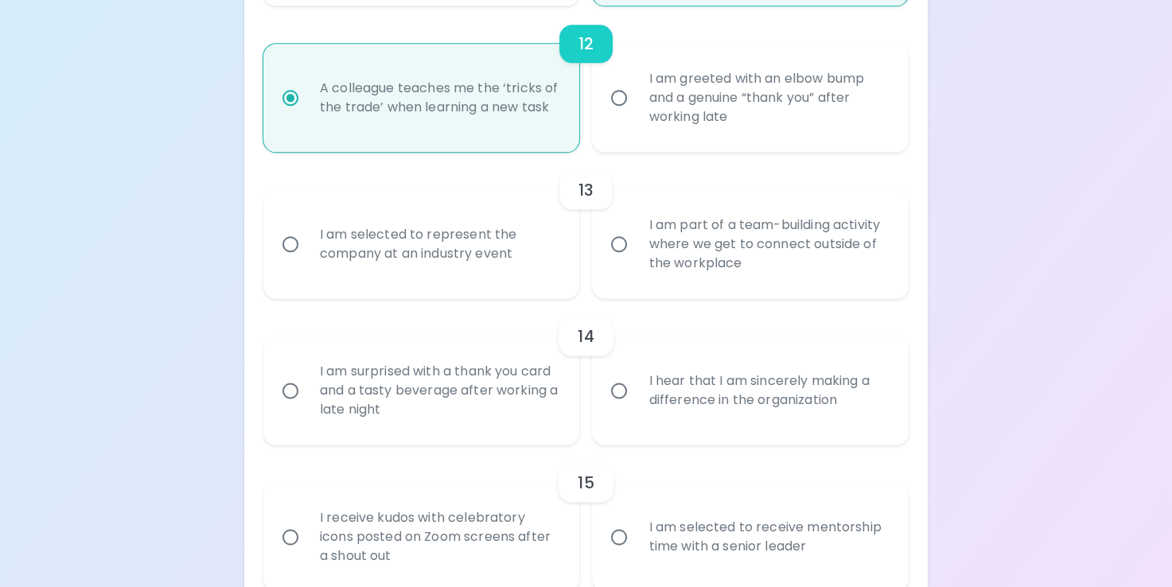
scroll to position [1990, 0]
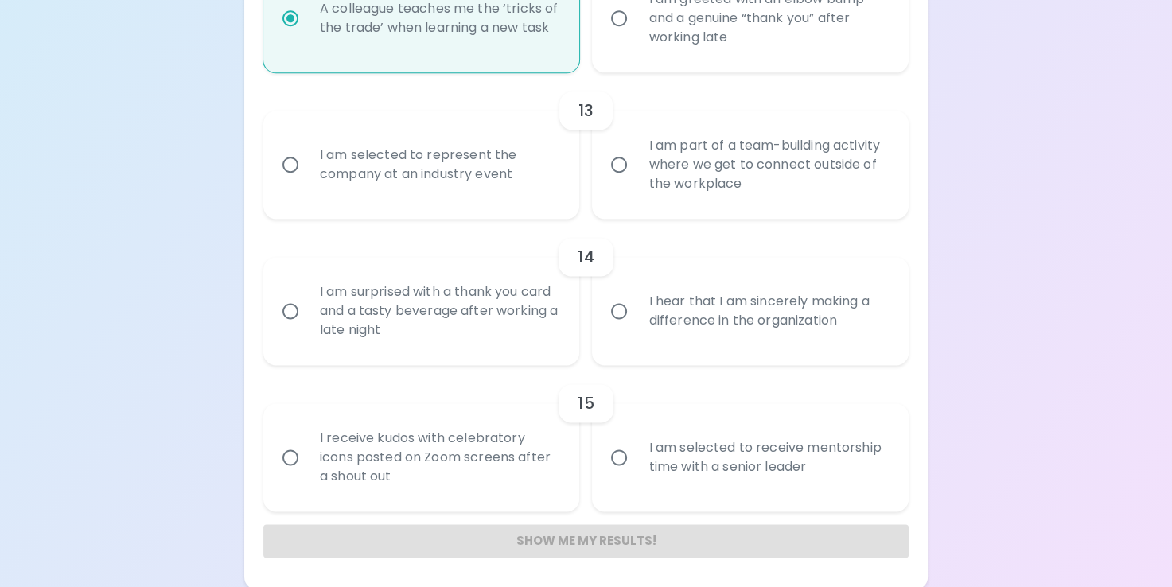
radio input "true"
click at [504, 193] on div "I am selected to represent the company at an industry event" at bounding box center [439, 165] width 264 height 76
click at [307, 181] on input "I am selected to represent the company at an industry event" at bounding box center [290, 164] width 33 height 33
radio input "false"
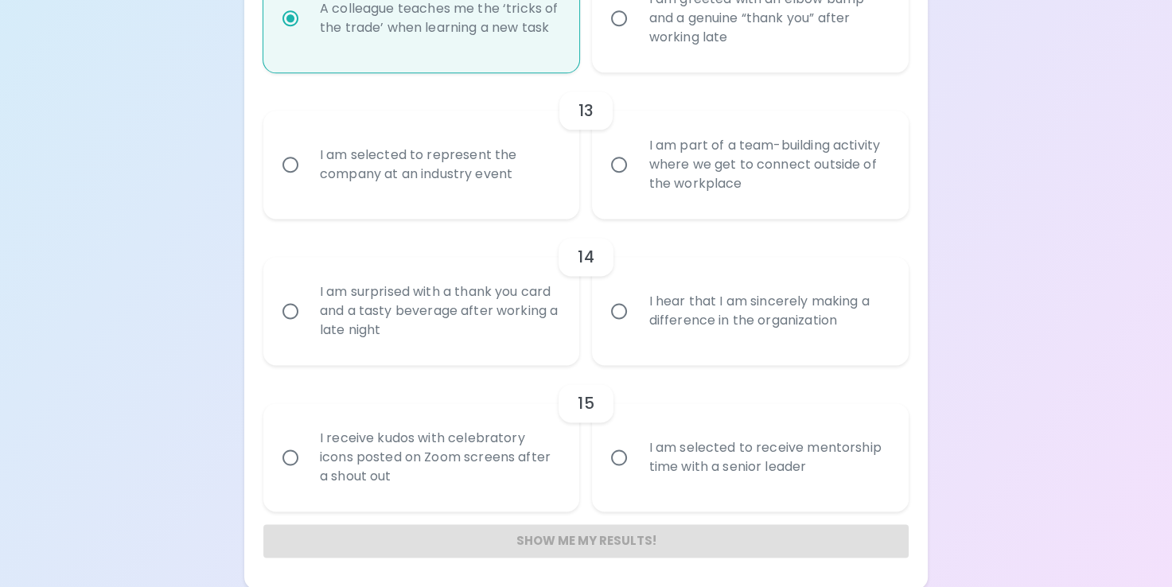
radio input "false"
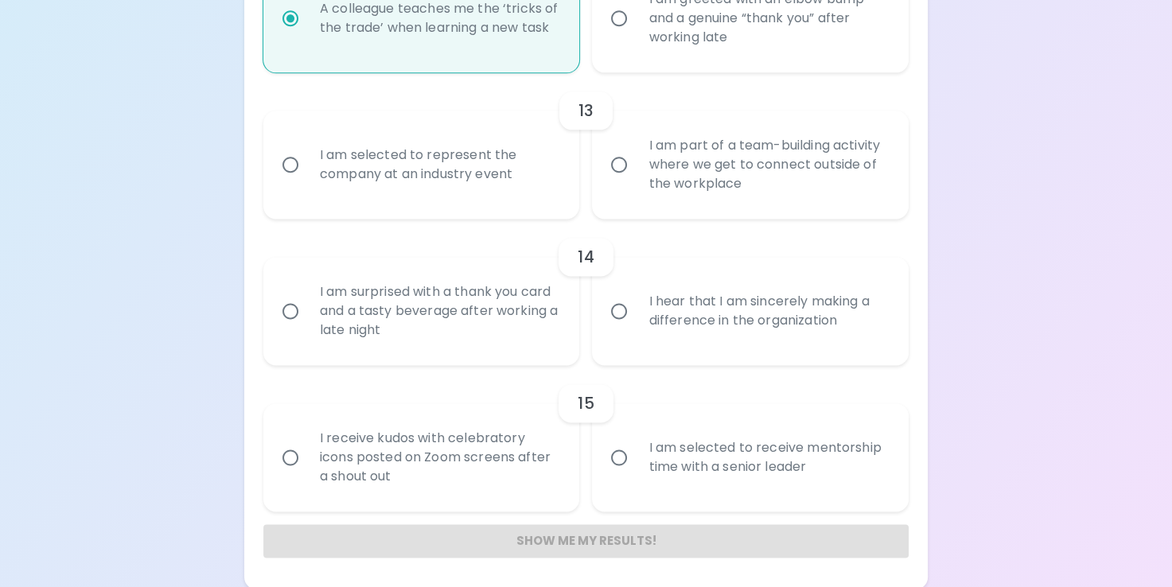
radio input "false"
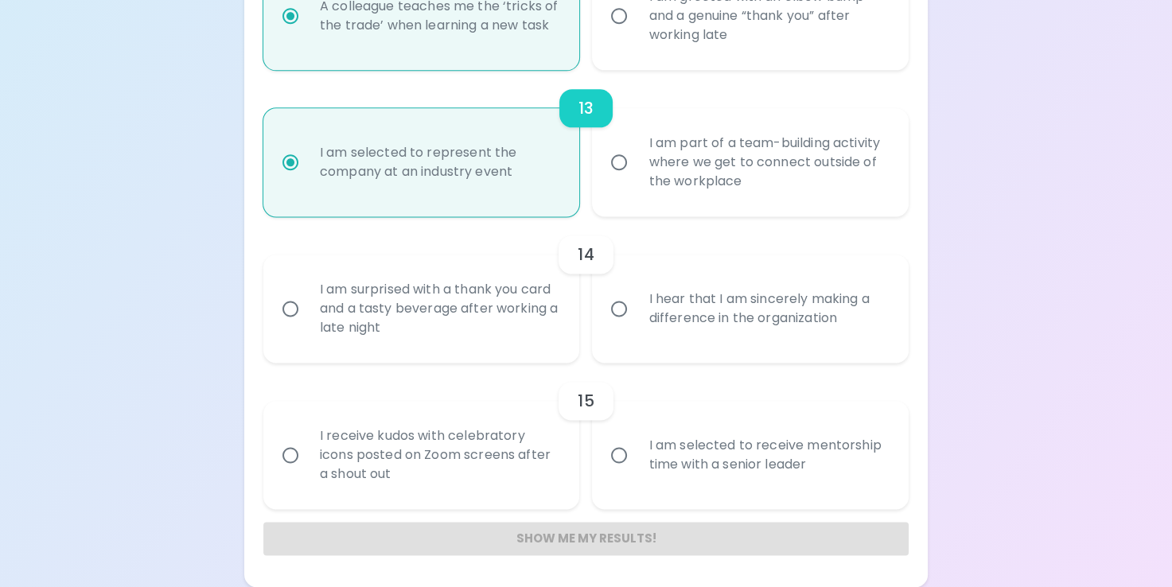
radio input "true"
click at [685, 333] on div "I hear that I am sincerely making a difference in the organization" at bounding box center [768, 309] width 264 height 76
click at [636, 326] on input "I hear that I am sincerely making a difference in the organization" at bounding box center [619, 308] width 33 height 33
radio input "false"
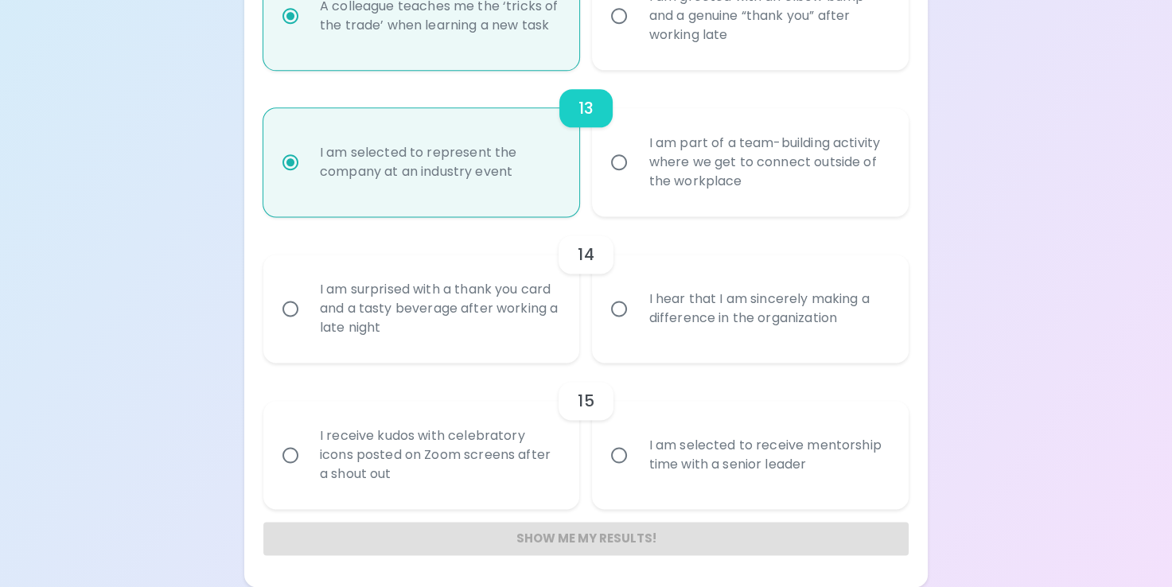
radio input "false"
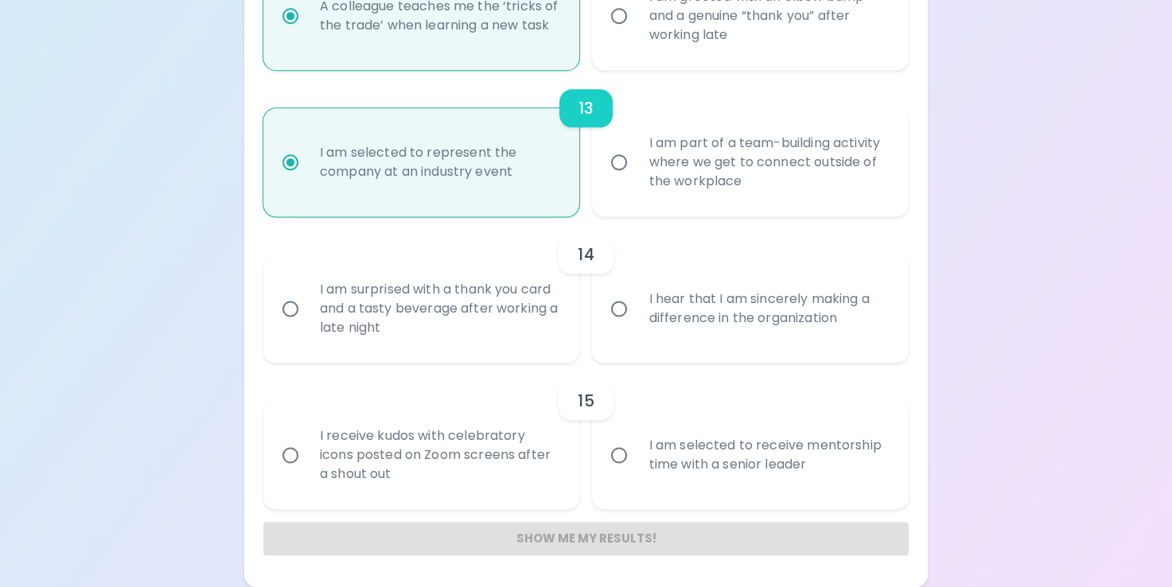
radio input "false"
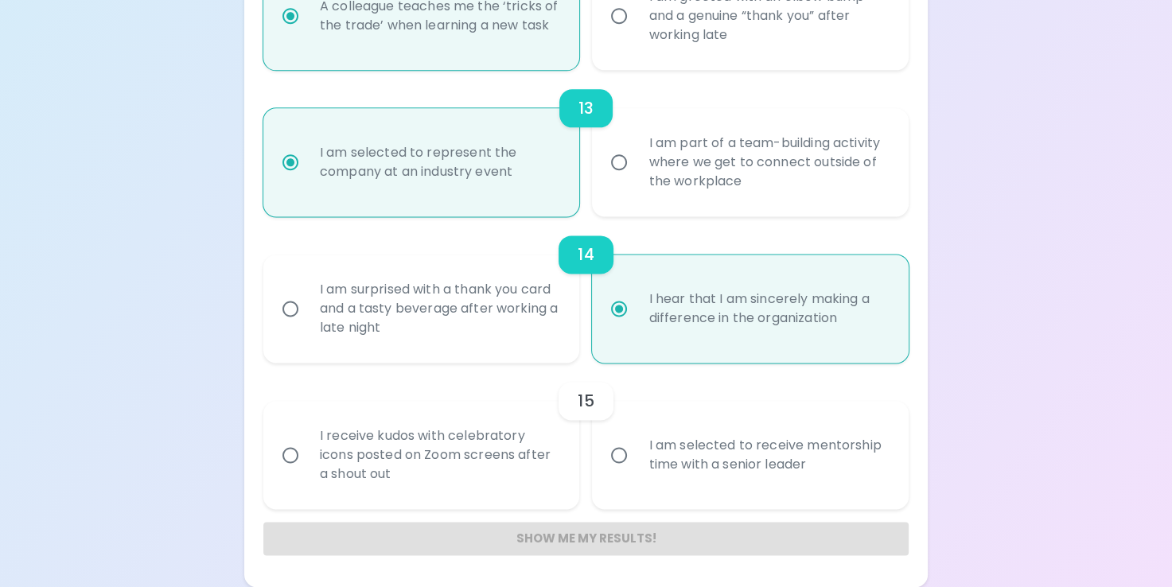
radio input "true"
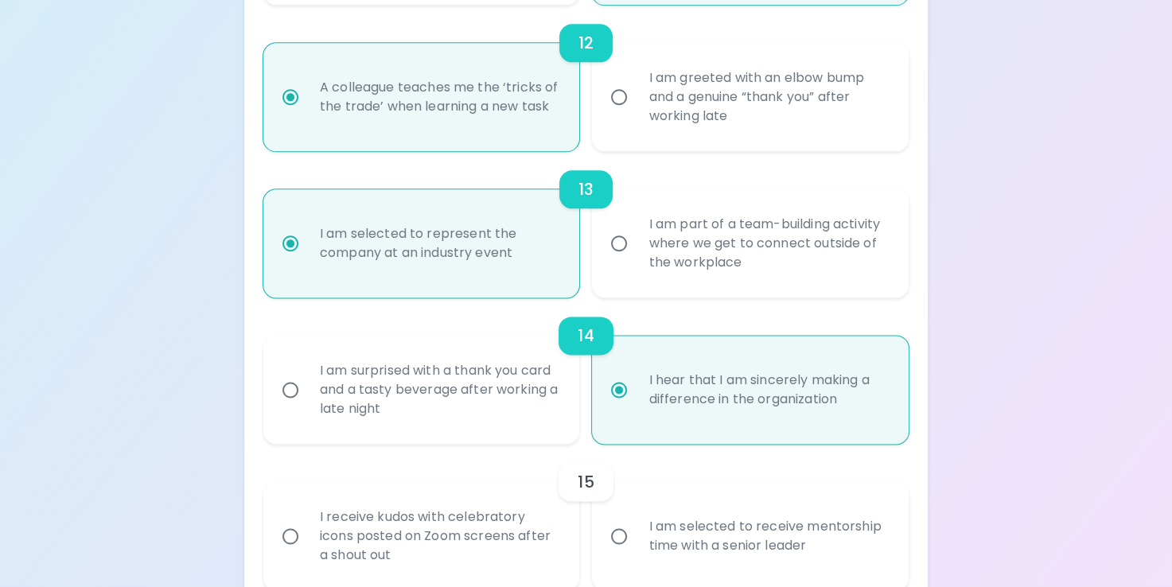
click at [710, 478] on div "15 I receive kudos with celebratory icons posted on Zoom screens after a shout …" at bounding box center [586, 517] width 646 height 146
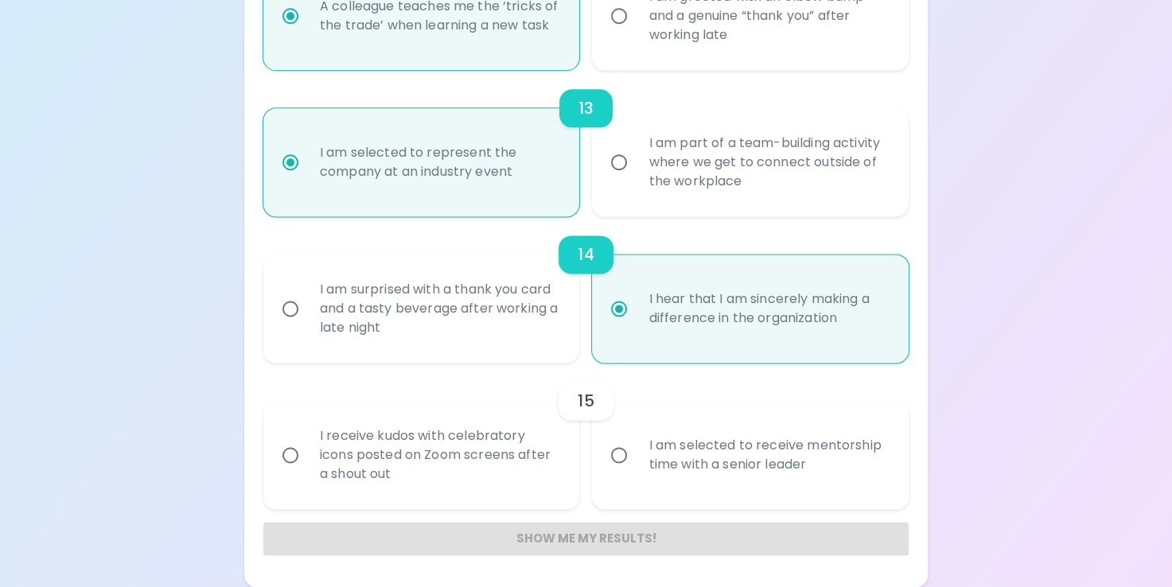
click at [824, 461] on div "I am selected to receive mentorship time with a senior leader" at bounding box center [768, 455] width 264 height 76
click at [636, 461] on input "I am selected to receive mentorship time with a senior leader" at bounding box center [619, 455] width 33 height 33
radio input "false"
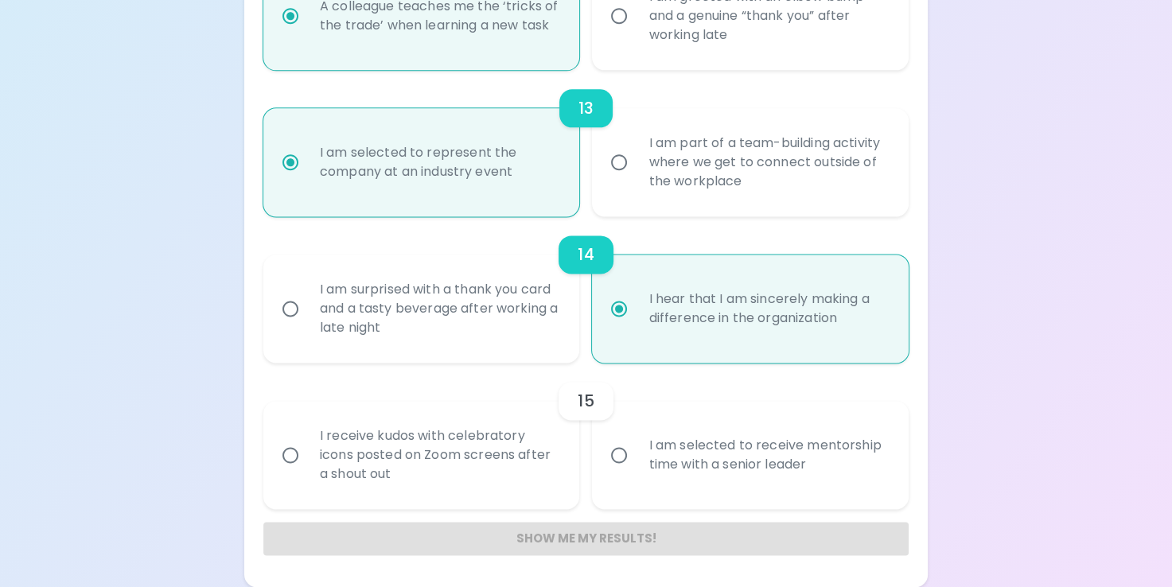
radio input "false"
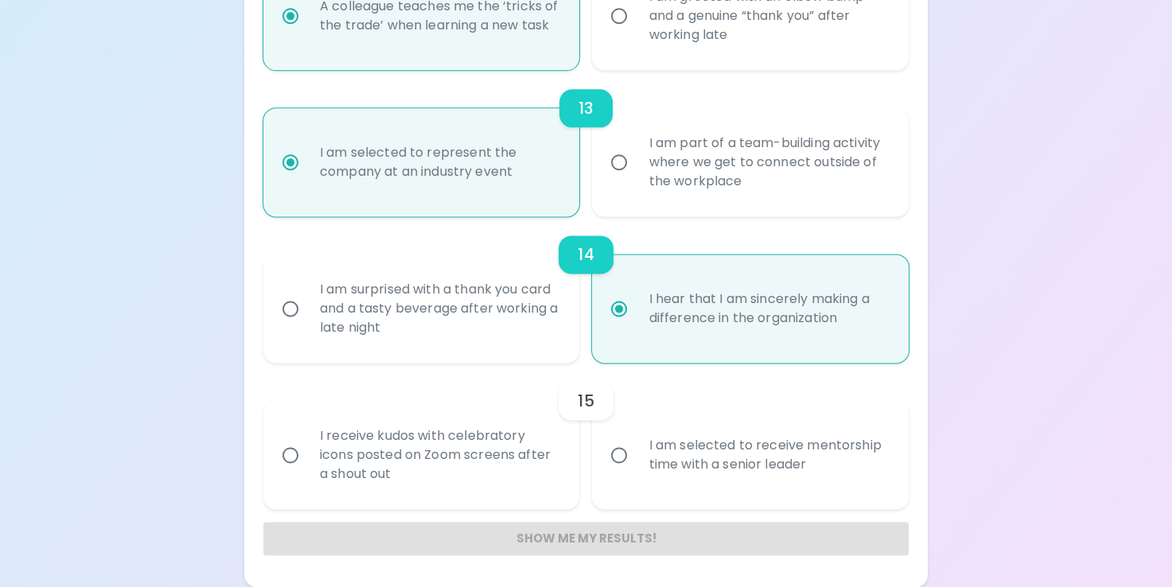
radio input "false"
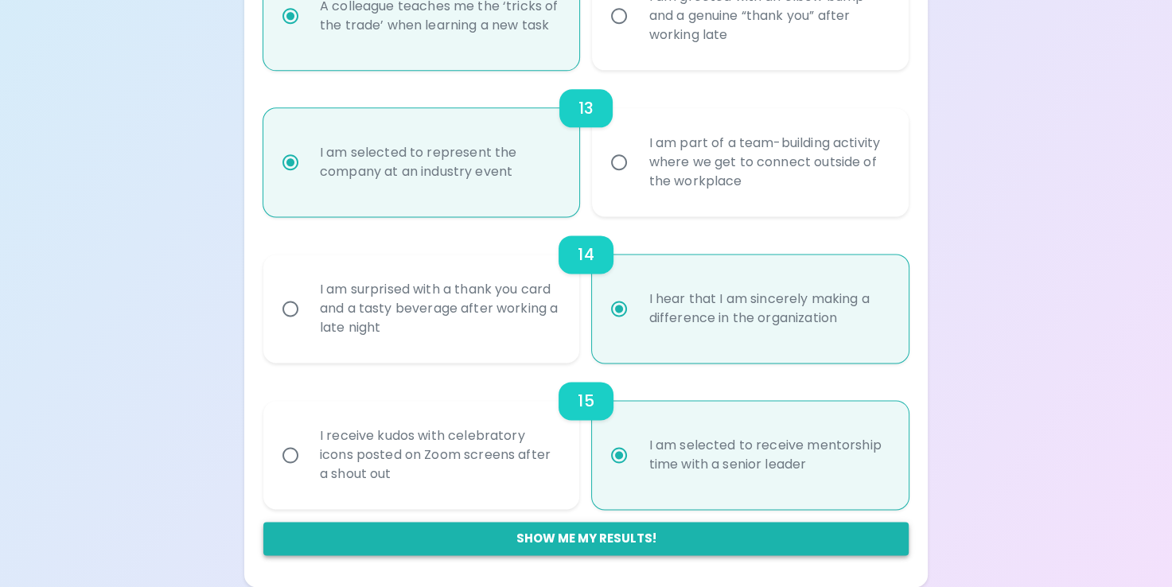
radio input "true"
click at [791, 524] on button "Show me my results!" at bounding box center [586, 538] width 646 height 33
radio input "false"
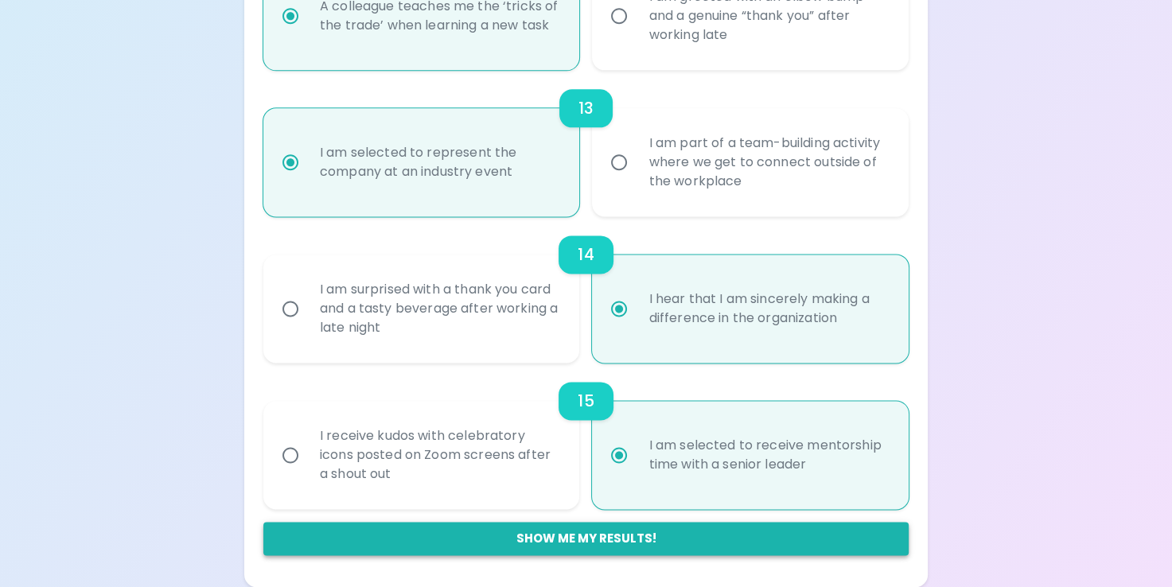
radio input "false"
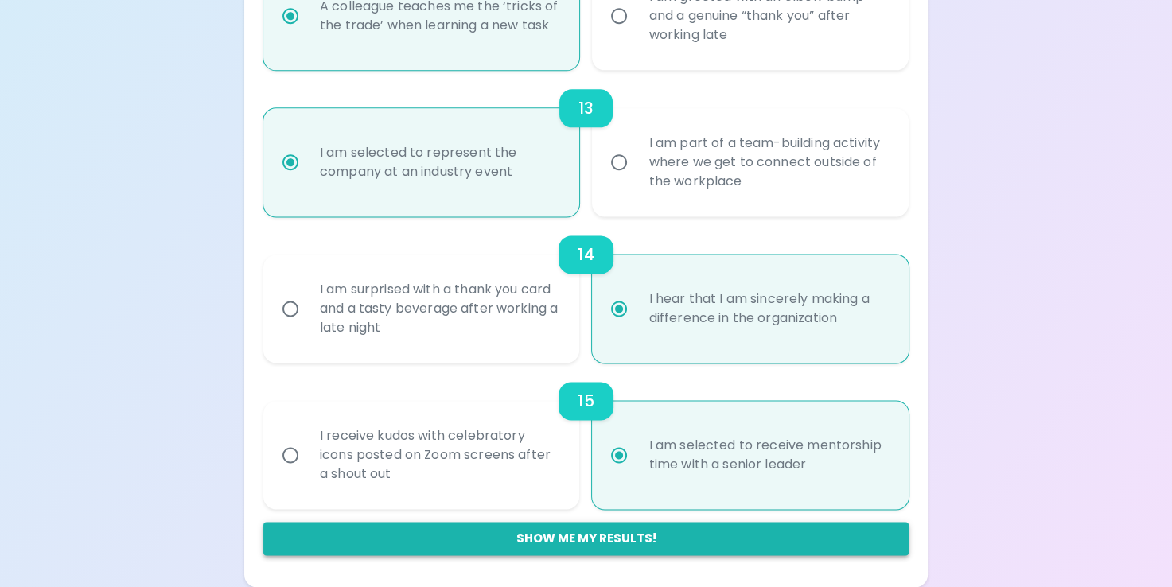
radio input "false"
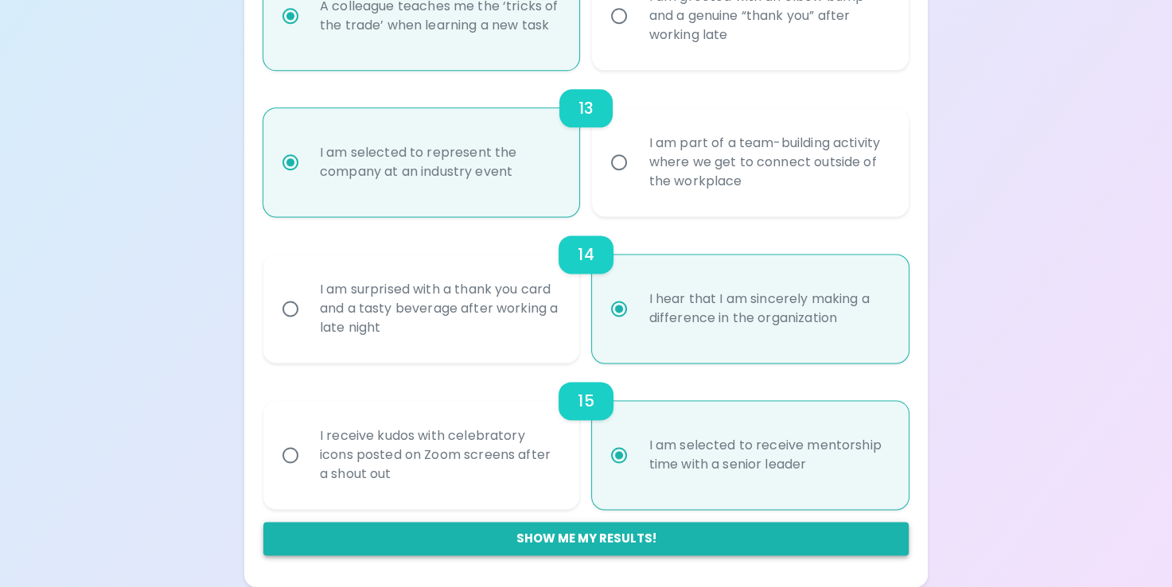
radio input "false"
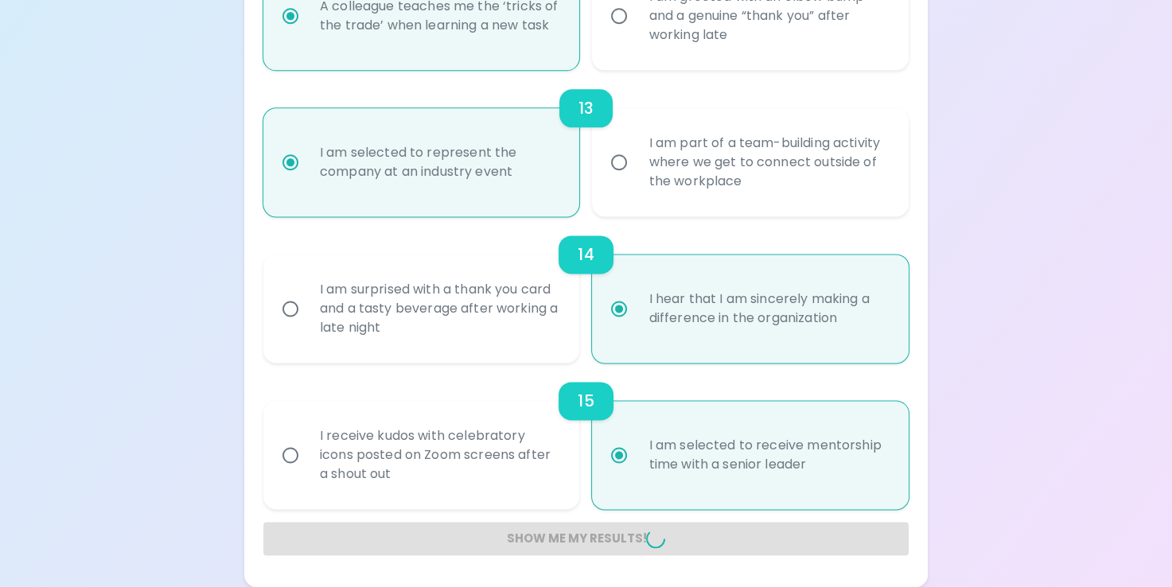
radio input "false"
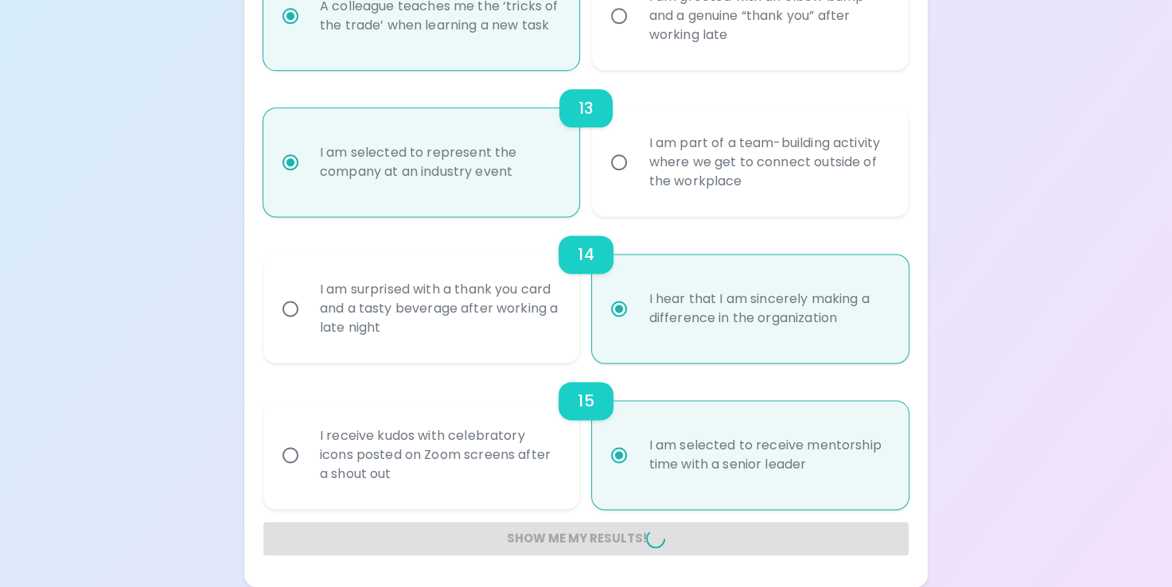
radio input "false"
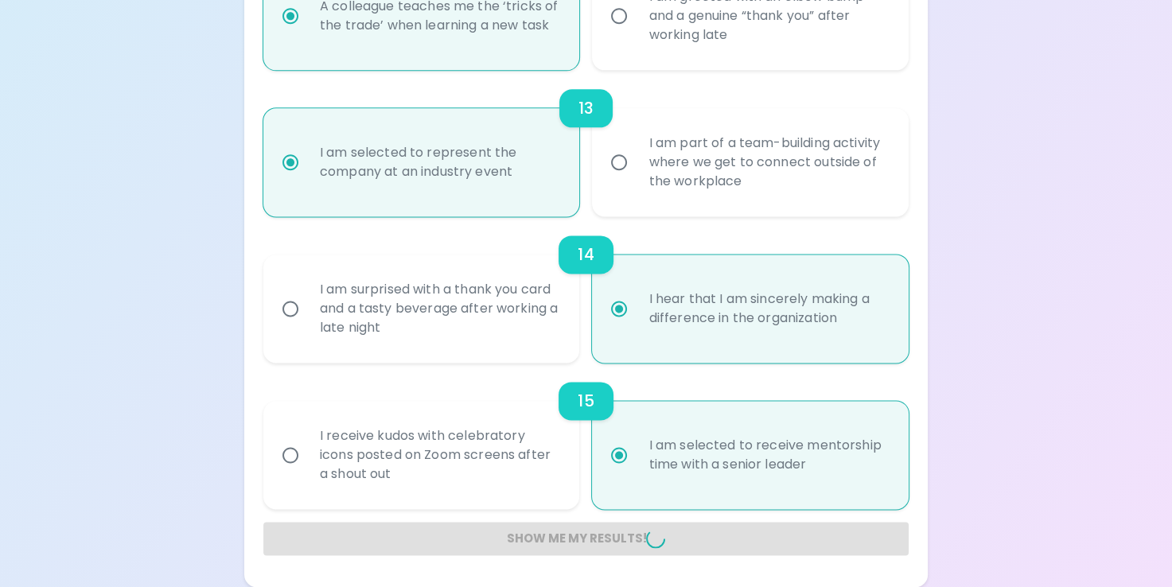
radio input "false"
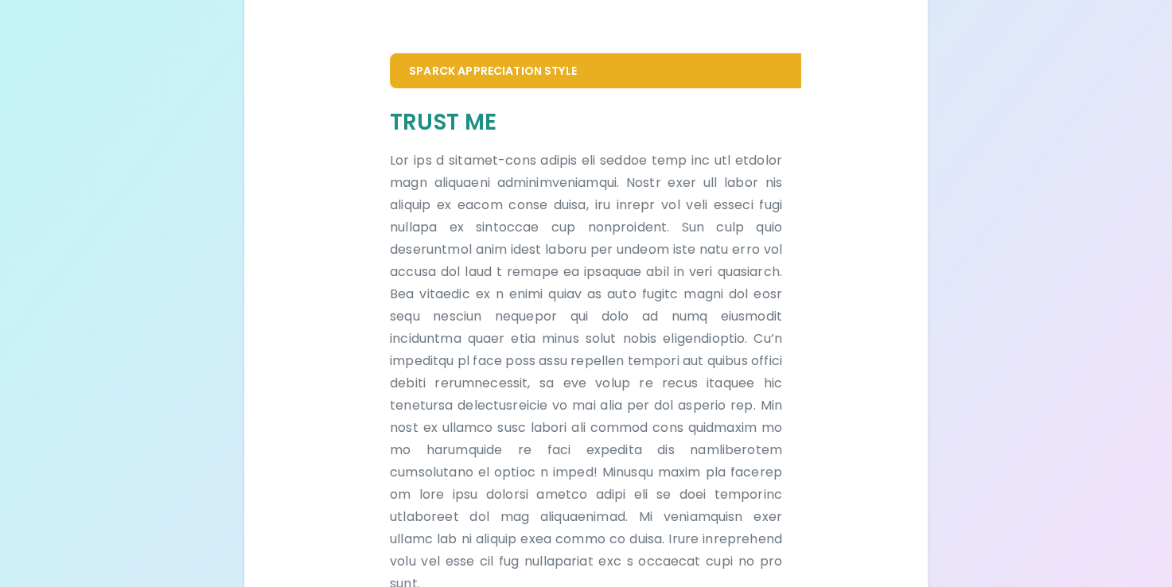
scroll to position [392, 0]
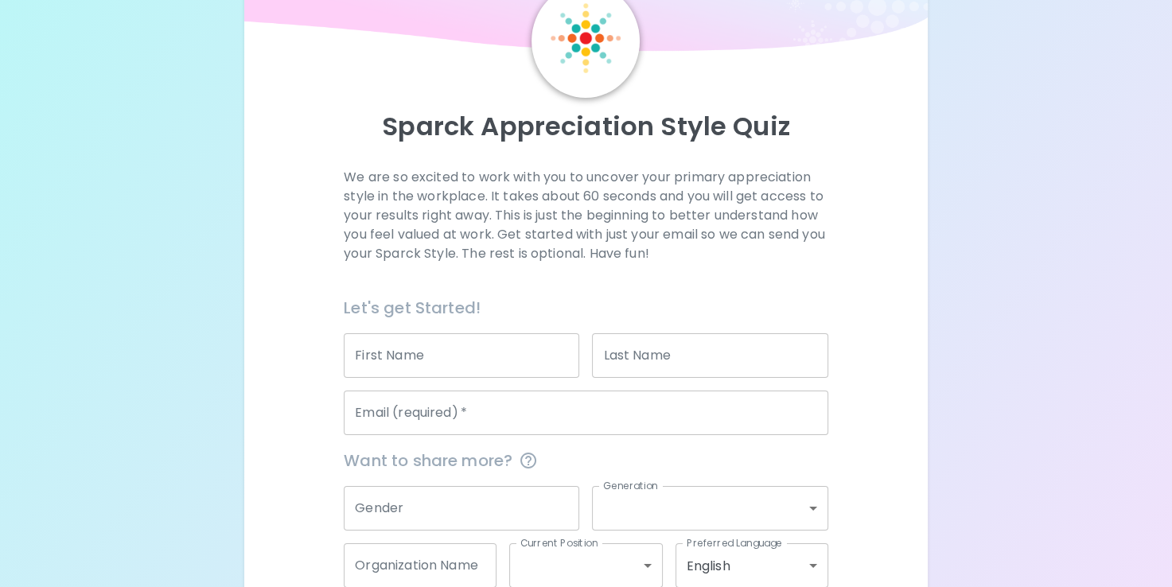
scroll to position [170, 0]
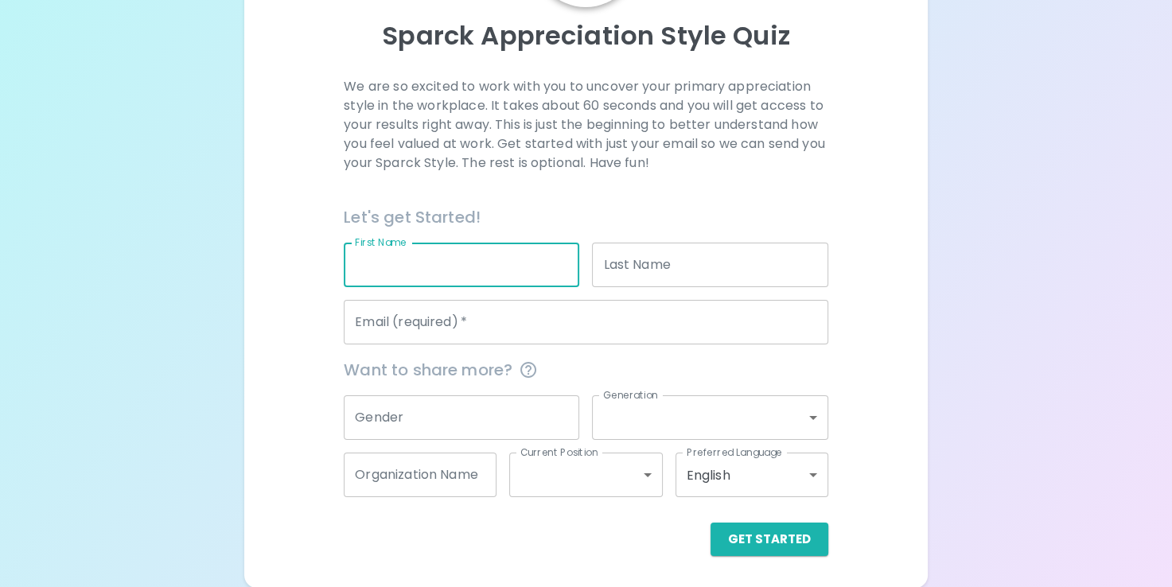
click at [439, 269] on input "First Name" at bounding box center [462, 265] width 236 height 45
type input "[PERSON_NAME]"
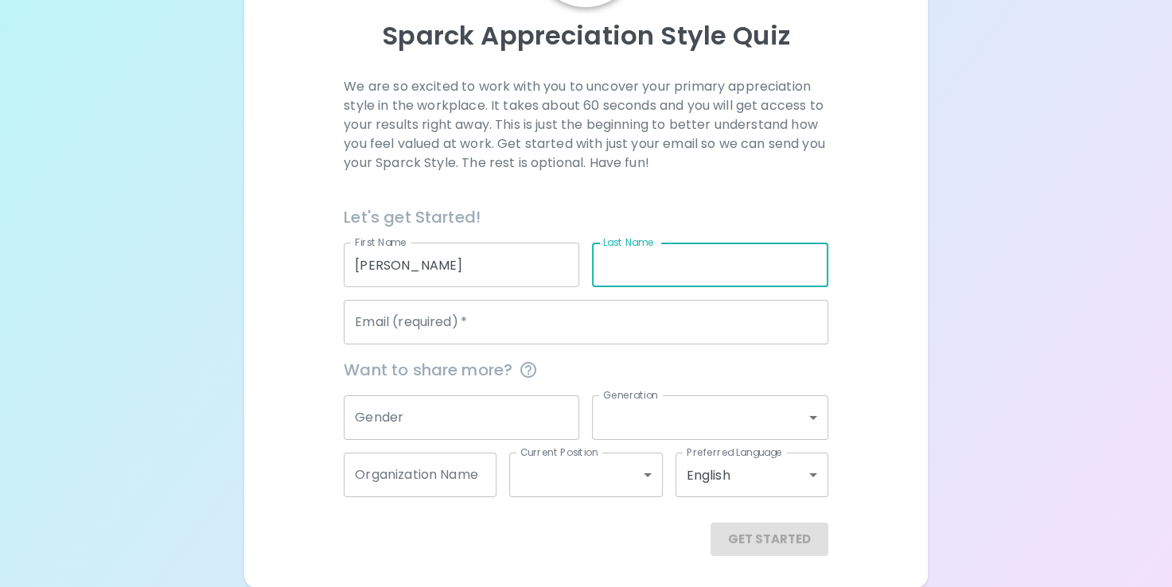
click at [655, 262] on div "Last Name Last Name" at bounding box center [710, 265] width 236 height 45
type input "[PERSON_NAME]"
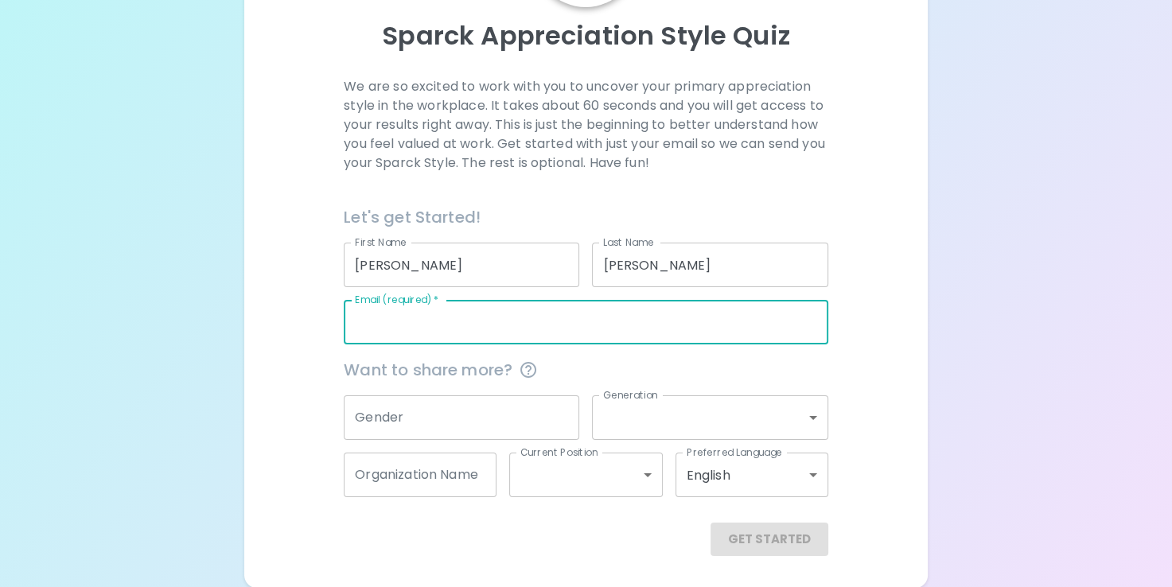
click at [638, 336] on input "Email (required)   *" at bounding box center [586, 322] width 484 height 45
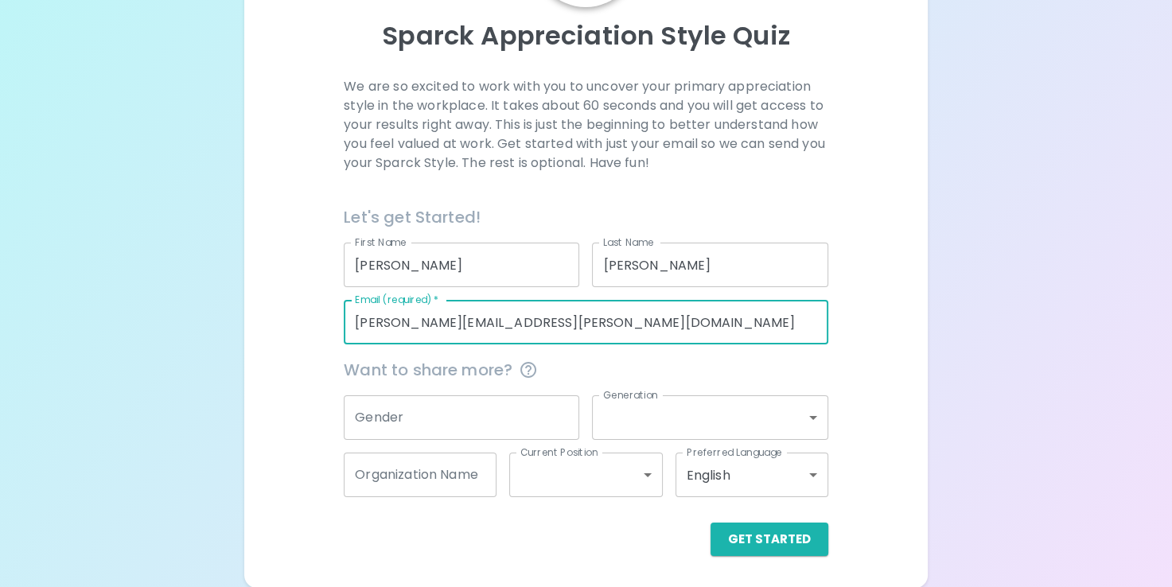
type input "[PERSON_NAME][EMAIL_ADDRESS][PERSON_NAME][DOMAIN_NAME]"
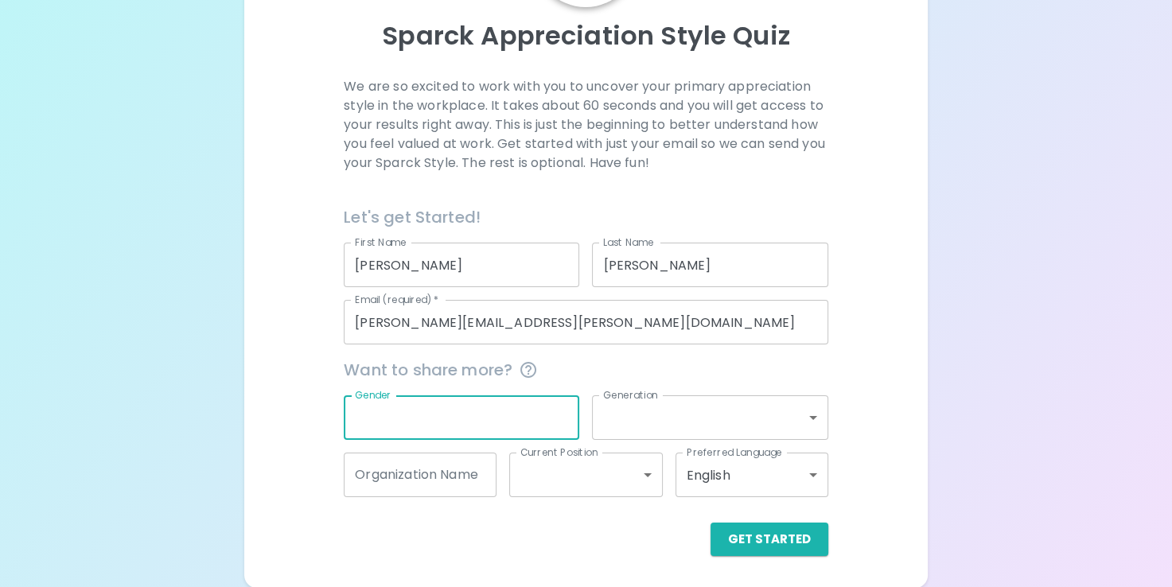
click at [502, 409] on input "Gender" at bounding box center [462, 418] width 236 height 45
type input "[DEMOGRAPHIC_DATA]"
click at [730, 413] on body "Sparck Appreciation Style Quiz We are so excited to work with you to uncover yo…" at bounding box center [586, 209] width 1172 height 759
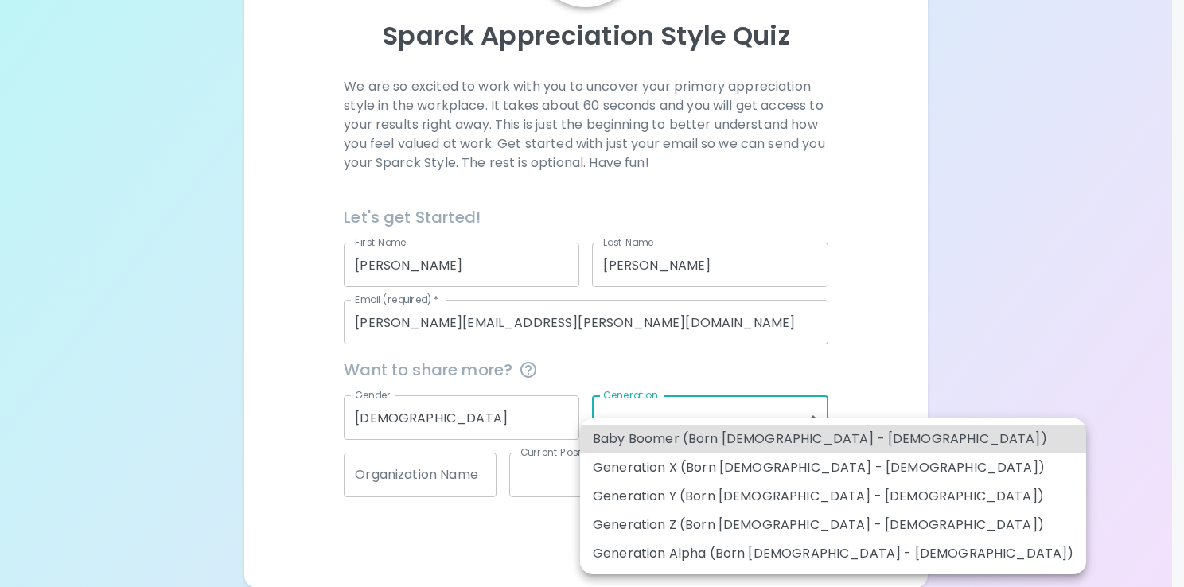
click at [738, 517] on li "Generation Z (Born [DEMOGRAPHIC_DATA] - [DEMOGRAPHIC_DATA])" at bounding box center [833, 525] width 506 height 29
type input "generation_z"
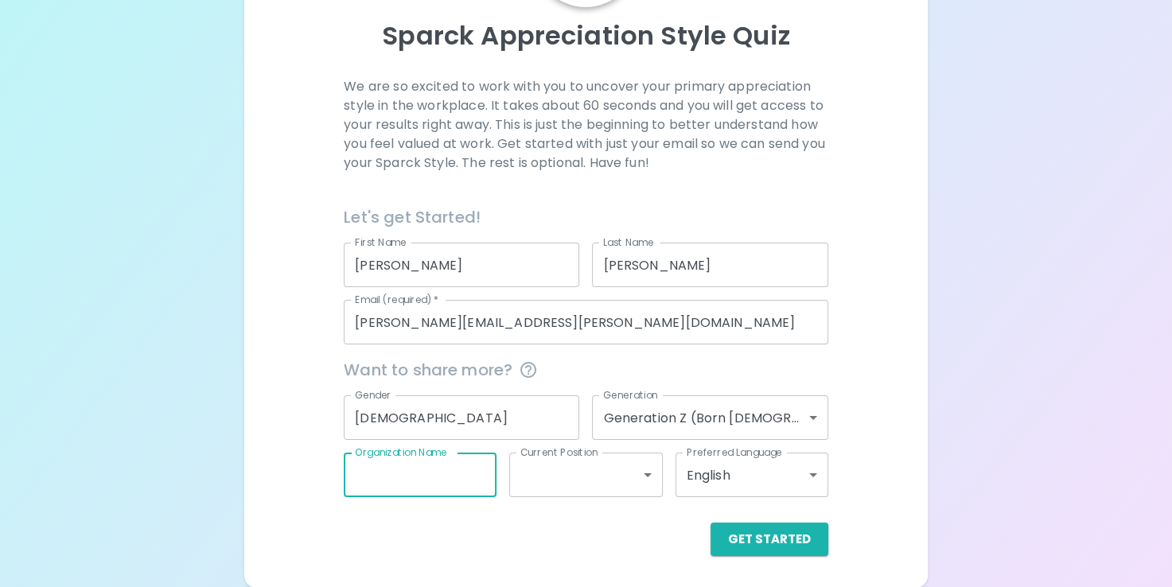
click at [473, 492] on input "Organization Name" at bounding box center [420, 475] width 153 height 45
type input "Kaseya"
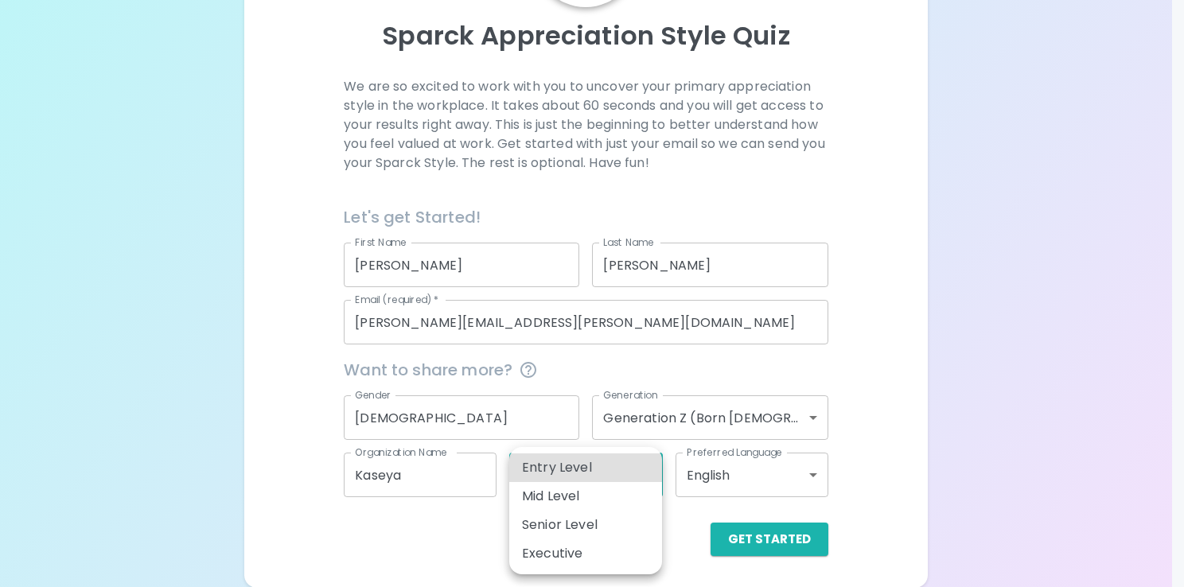
click at [560, 478] on body "Sparck Appreciation Style Quiz We are so excited to work with you to uncover yo…" at bounding box center [592, 209] width 1184 height 759
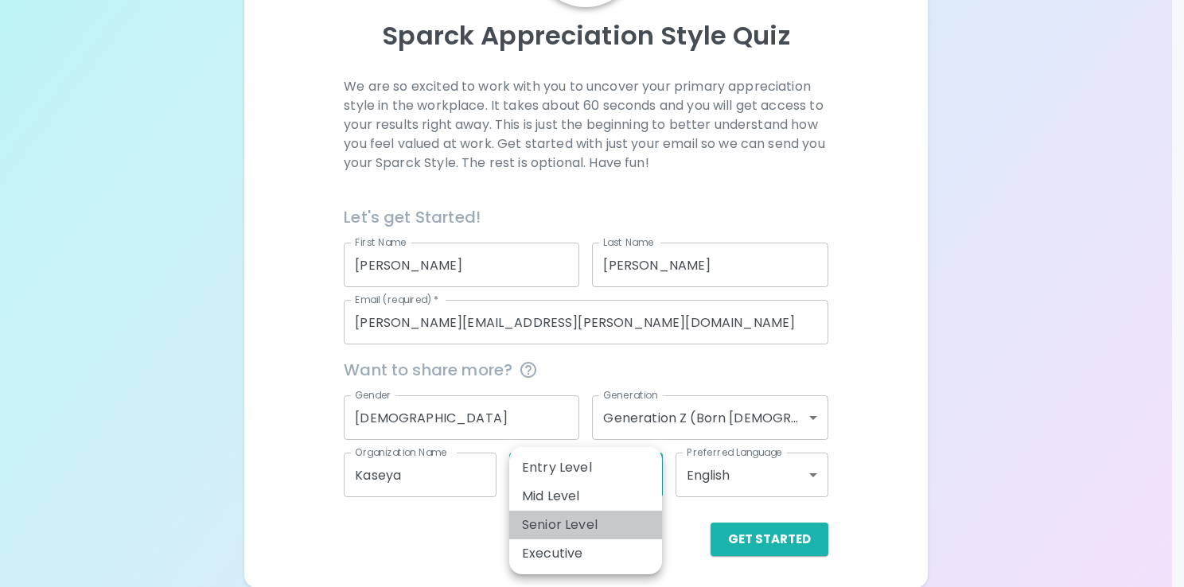
click at [567, 517] on li "Senior Level" at bounding box center [585, 525] width 153 height 29
type input "senior_level"
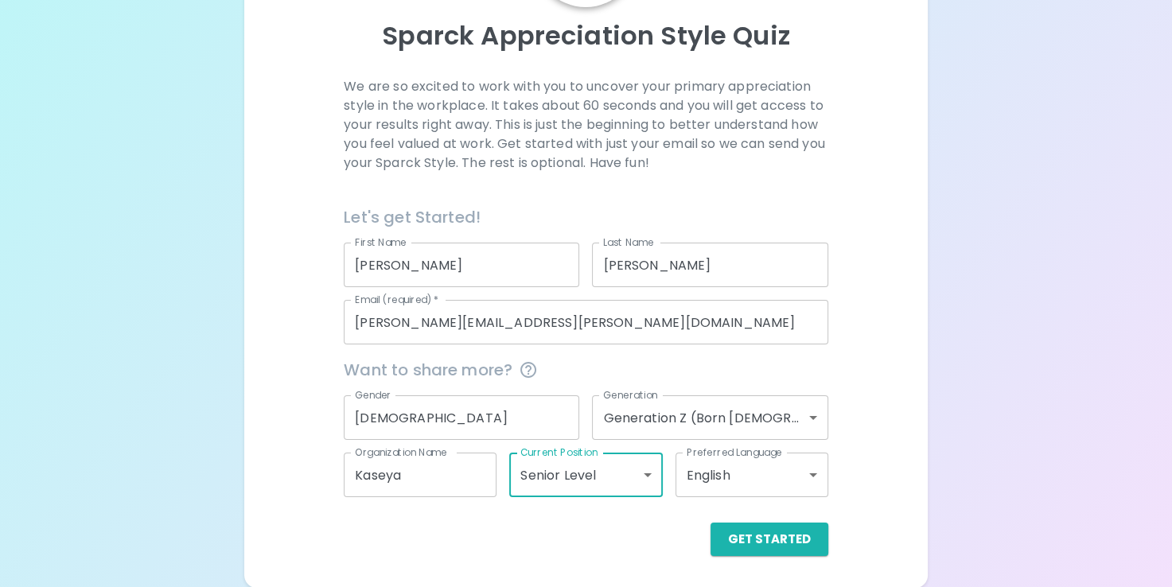
click at [710, 476] on body "Sparck Appreciation Style Quiz We are so excited to work with you to uncover yo…" at bounding box center [586, 209] width 1172 height 759
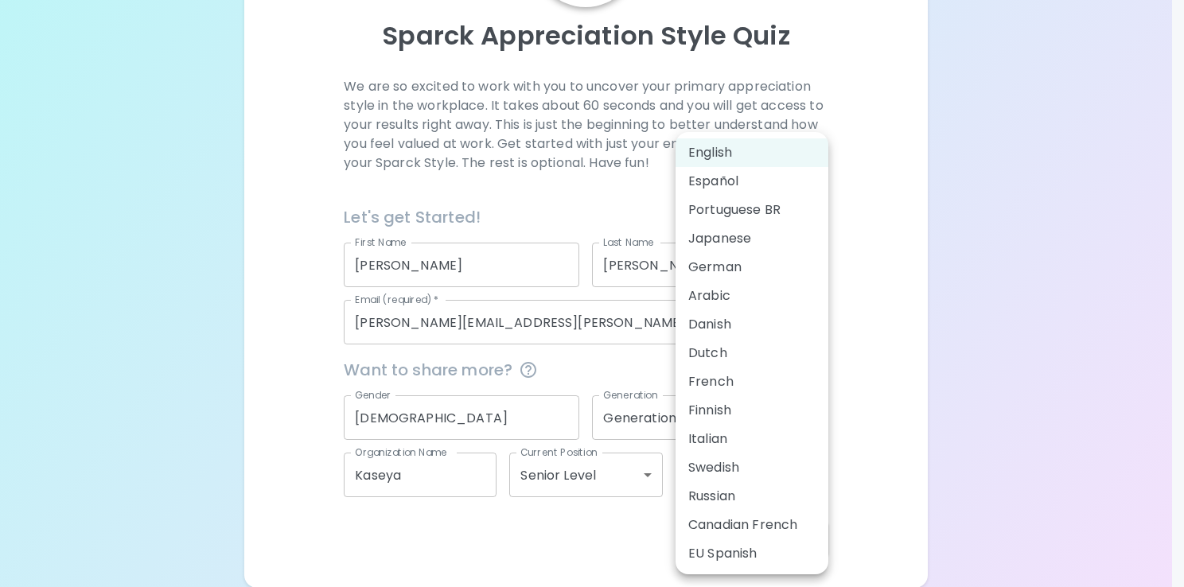
click at [893, 473] on div at bounding box center [592, 293] width 1184 height 587
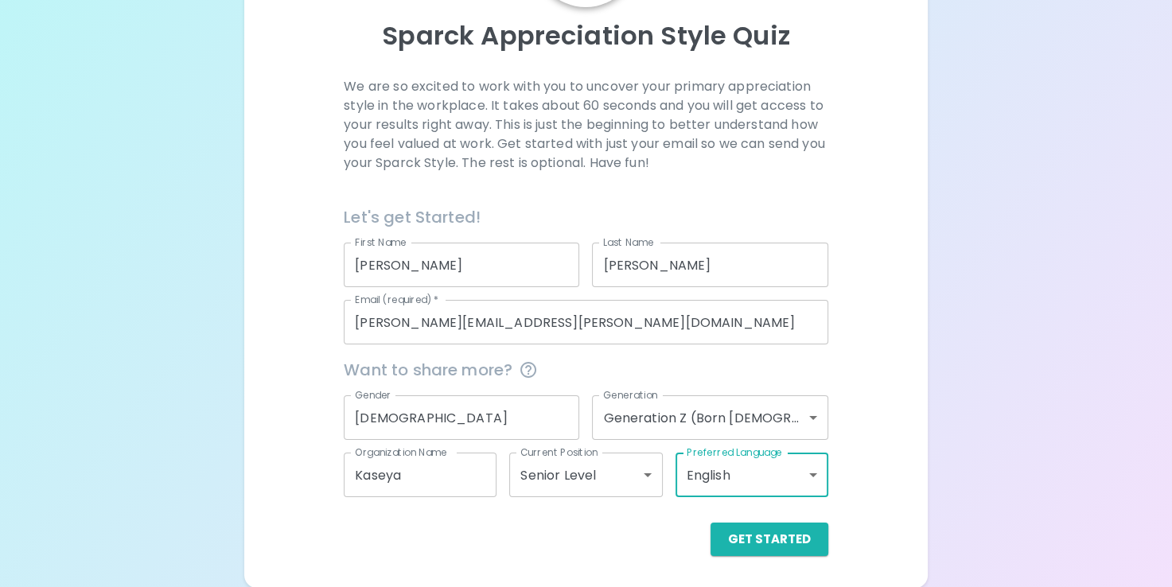
click at [806, 534] on button "Get Started" at bounding box center [770, 539] width 118 height 33
